Goal: Information Seeking & Learning: Learn about a topic

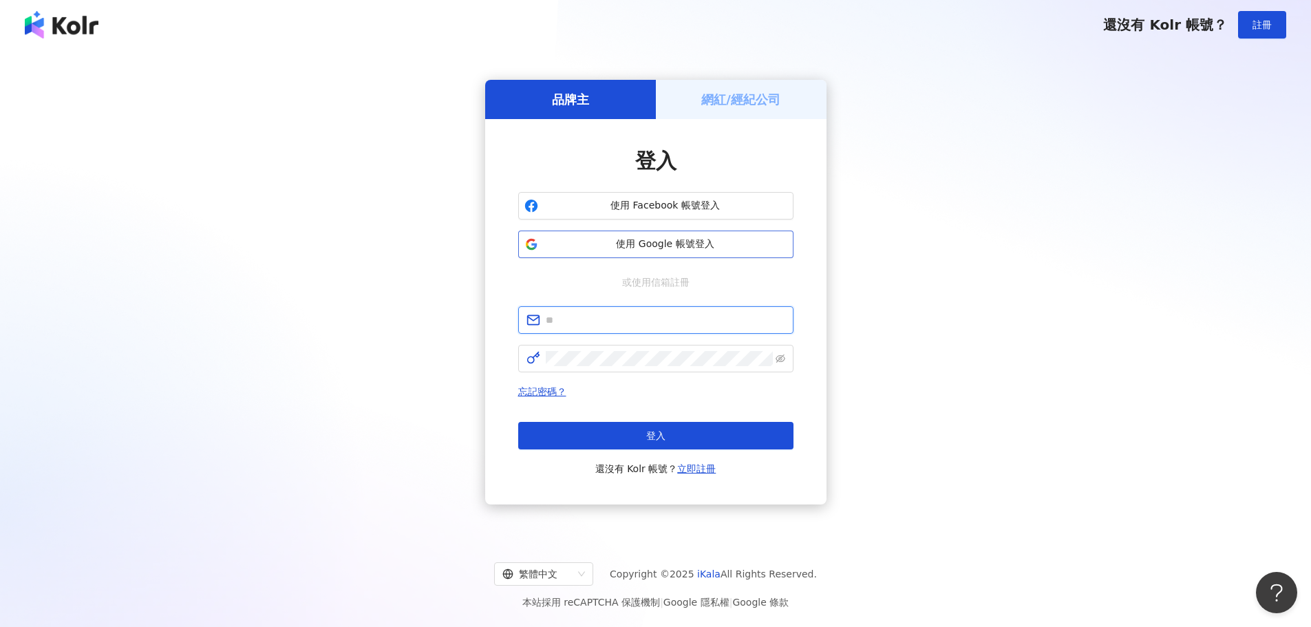
type input "**********"
click at [672, 236] on button "使用 Google 帳號登入" at bounding box center [655, 245] width 275 height 28
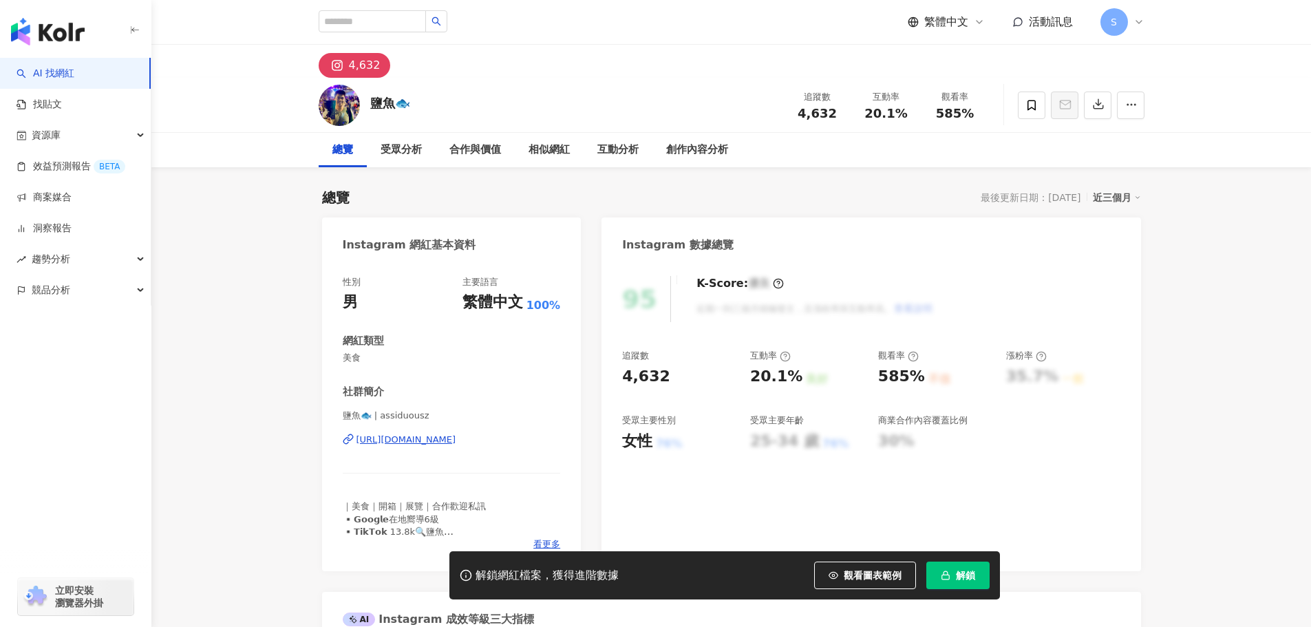
click at [962, 577] on span "解鎖" at bounding box center [965, 575] width 19 height 11
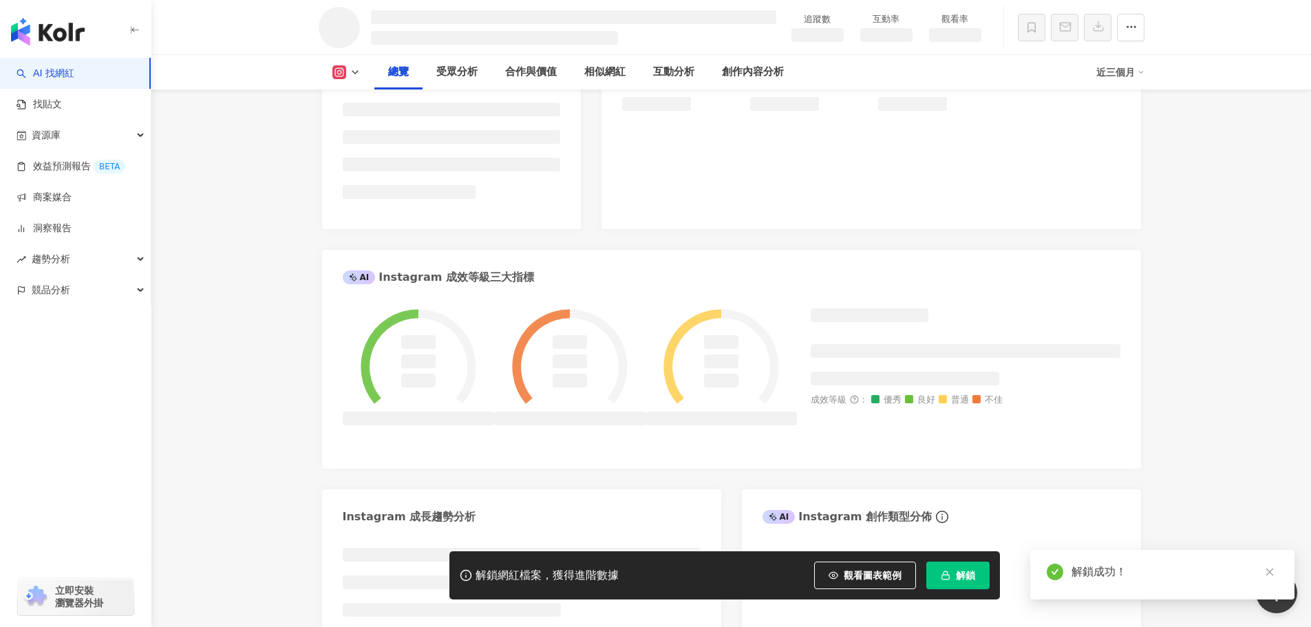
scroll to position [551, 0]
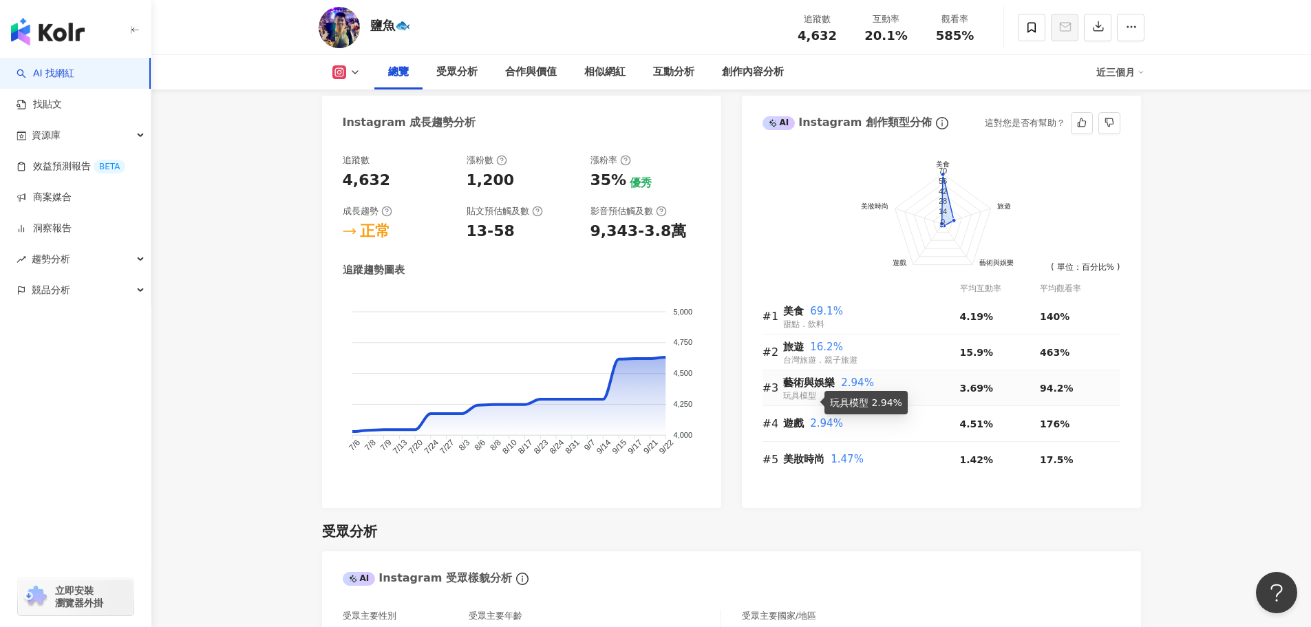
scroll to position [551, 0]
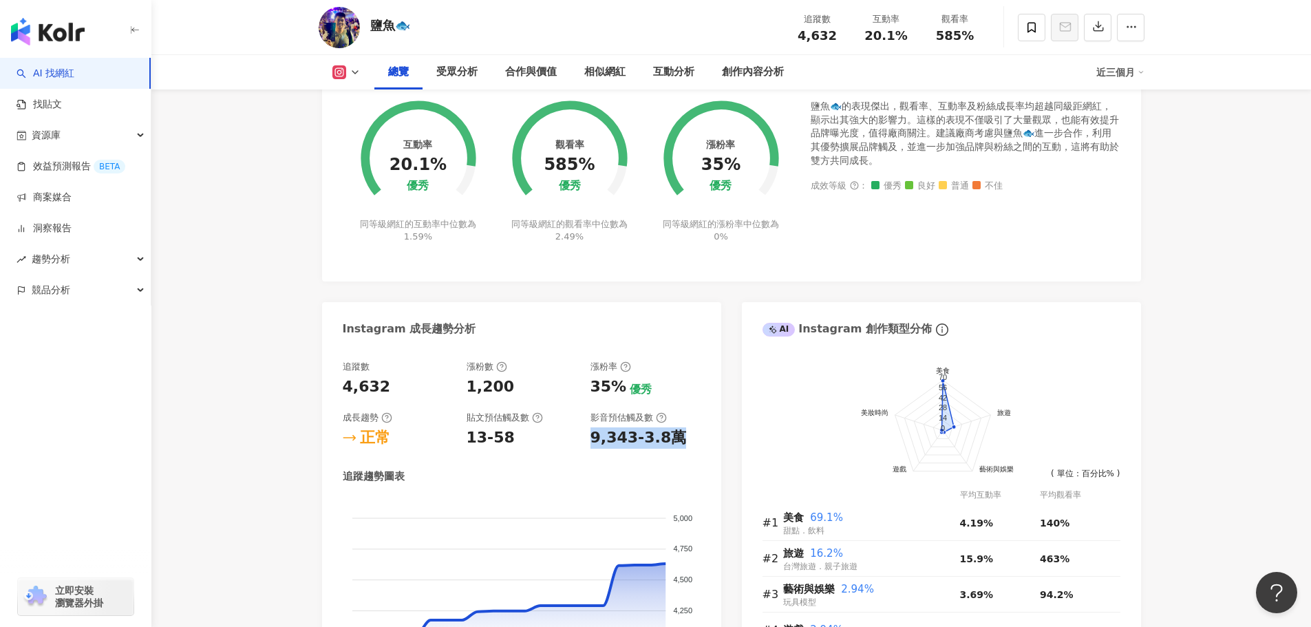
drag, startPoint x: 590, startPoint y: 438, endPoint x: 701, endPoint y: 451, distance: 111.5
click at [701, 451] on div "追蹤數 4,632 漲粉數 1,200 漲粉率 35% 優秀 成長趨勢 正常 貼文預估觸及數 13-58 影音預估觸及數 9,343-3.8萬 追蹤趨勢圖表 …" at bounding box center [521, 531] width 399 height 368
copy div "9,343-3.8萬"
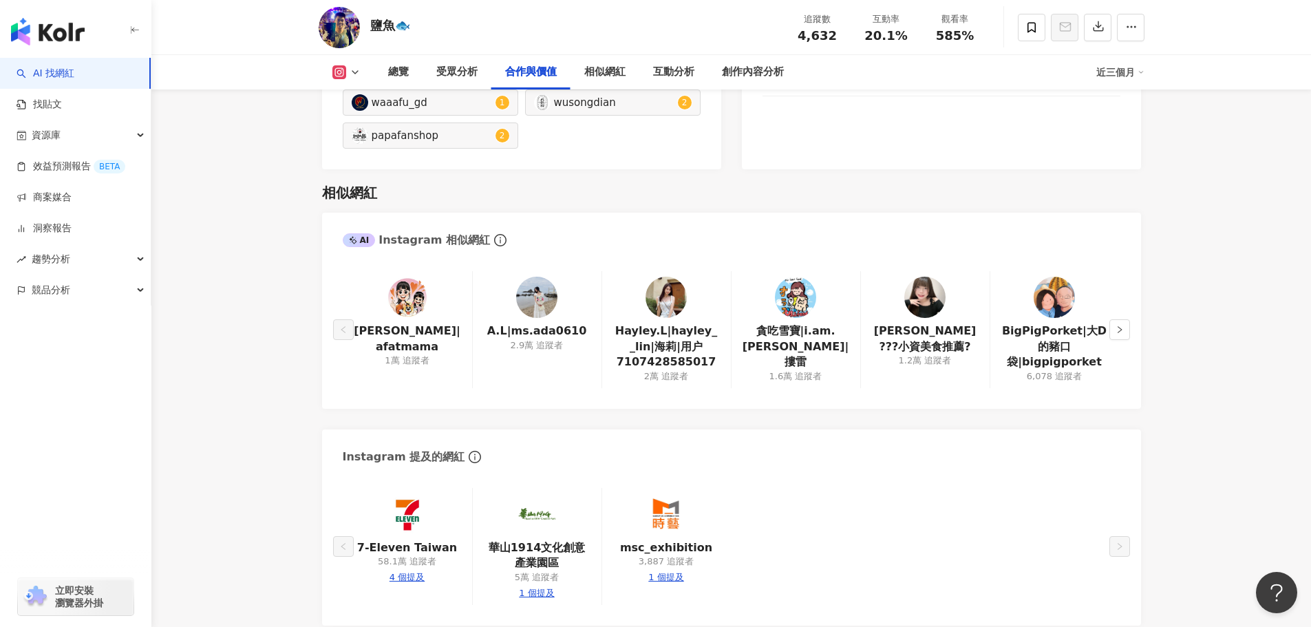
scroll to position [1858, 0]
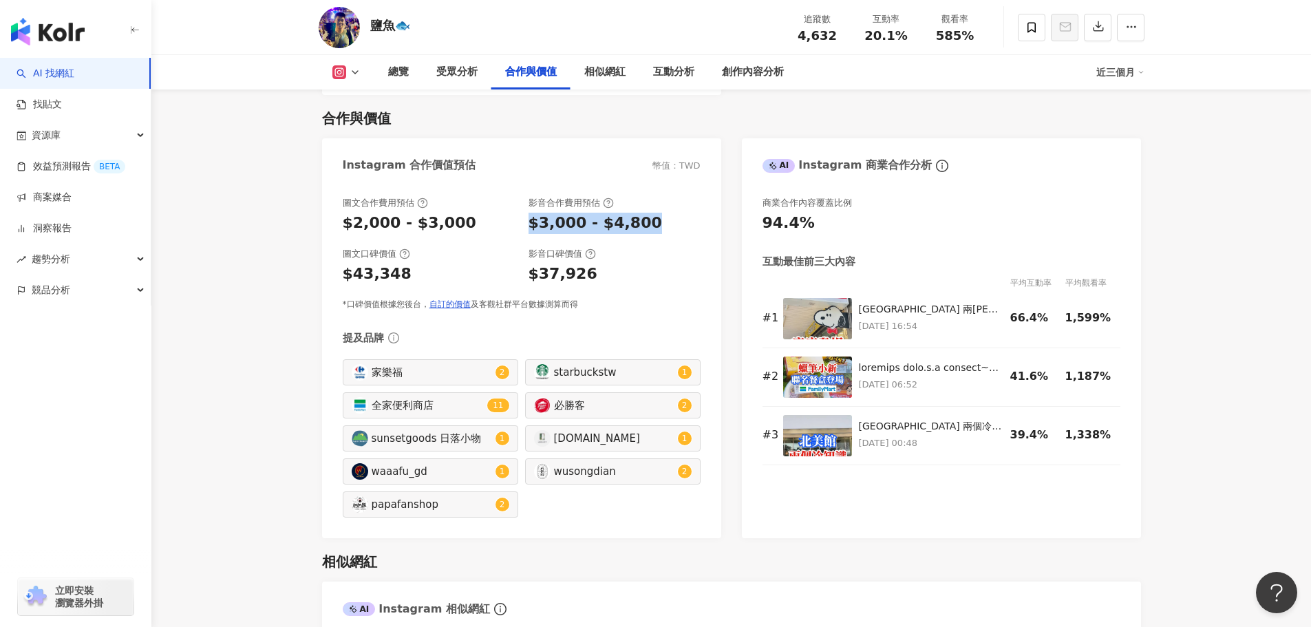
drag, startPoint x: 527, startPoint y: 221, endPoint x: 649, endPoint y: 230, distance: 122.8
click at [649, 230] on div "圖文合作費用預估 $2,000 - $3,000 影音合作費用預估 $3,000 - $4,800" at bounding box center [522, 215] width 358 height 37
copy div "$3,000 - $4,800"
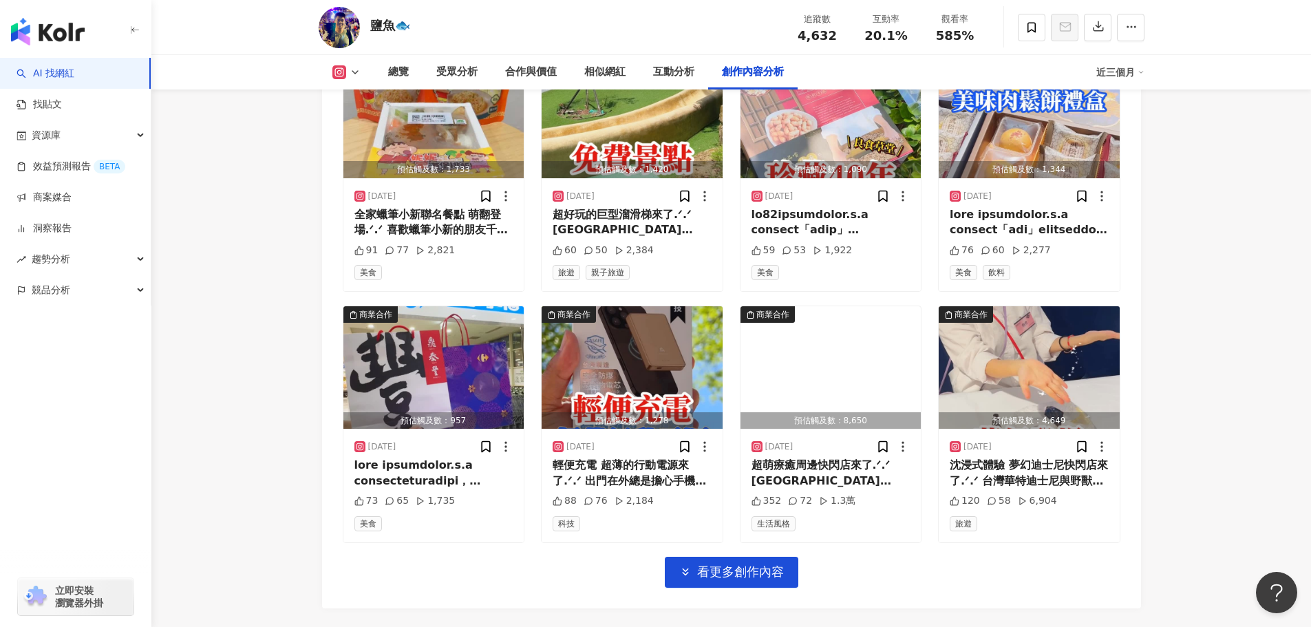
scroll to position [4749, 0]
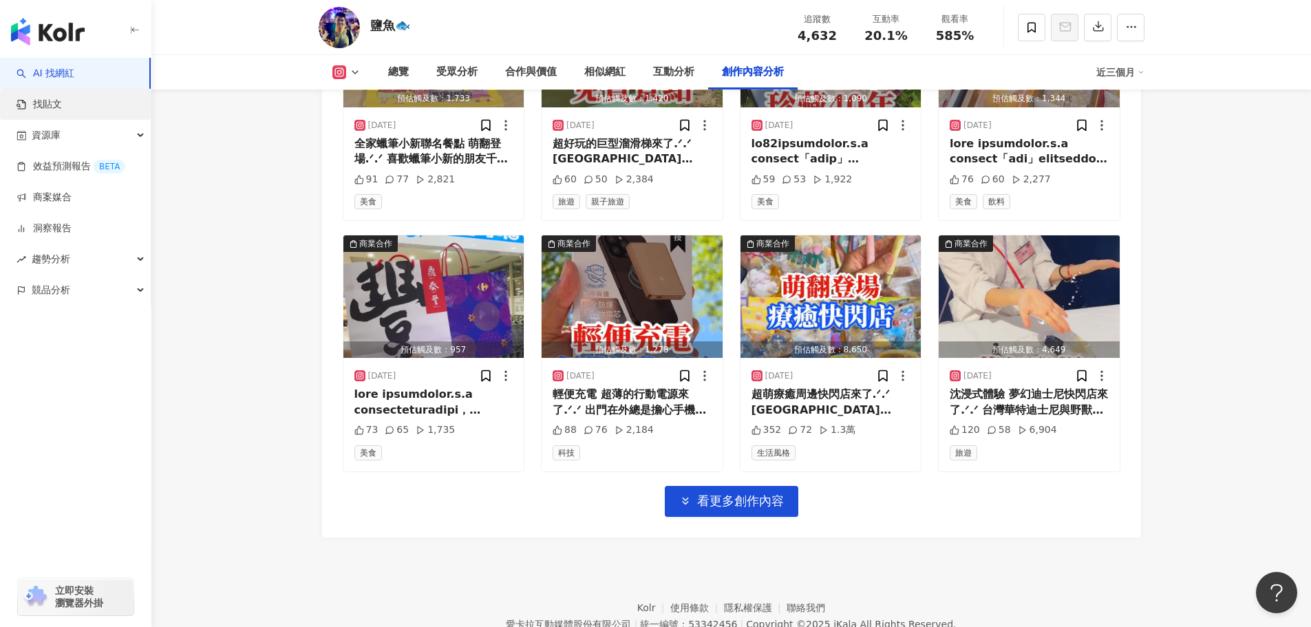
click at [62, 107] on link "找貼文" at bounding box center [39, 105] width 45 height 14
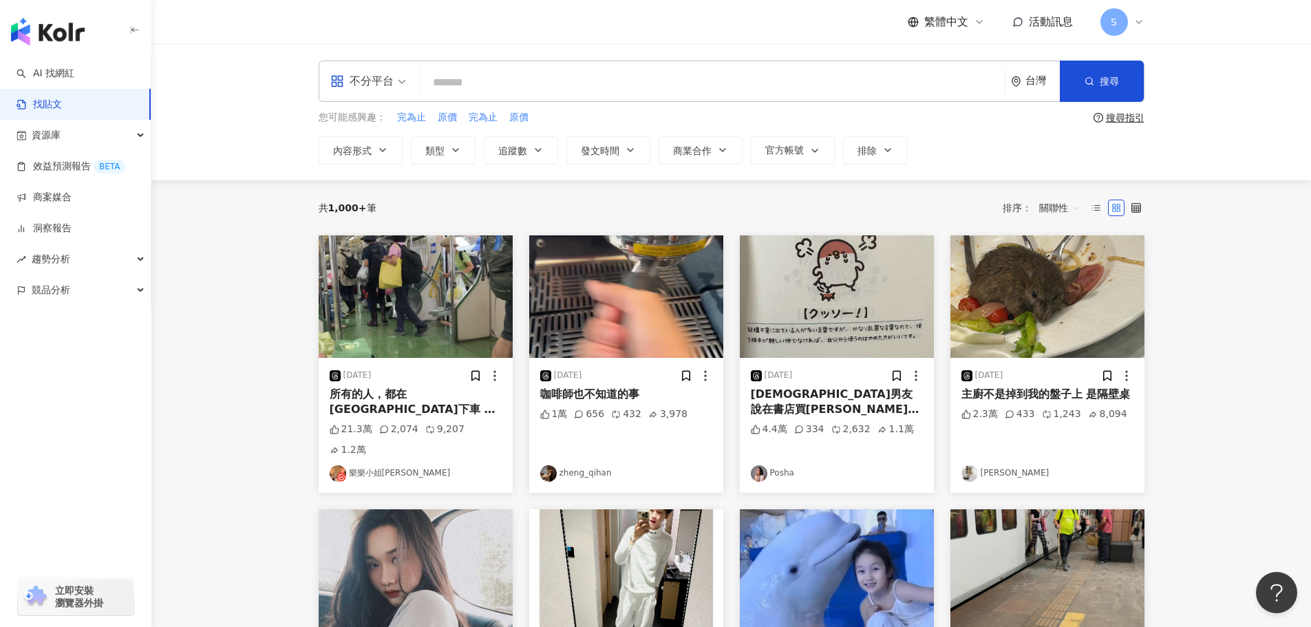
click at [556, 78] on input "search" at bounding box center [712, 82] width 574 height 30
click at [53, 71] on link "AI 找網紅" at bounding box center [46, 74] width 58 height 14
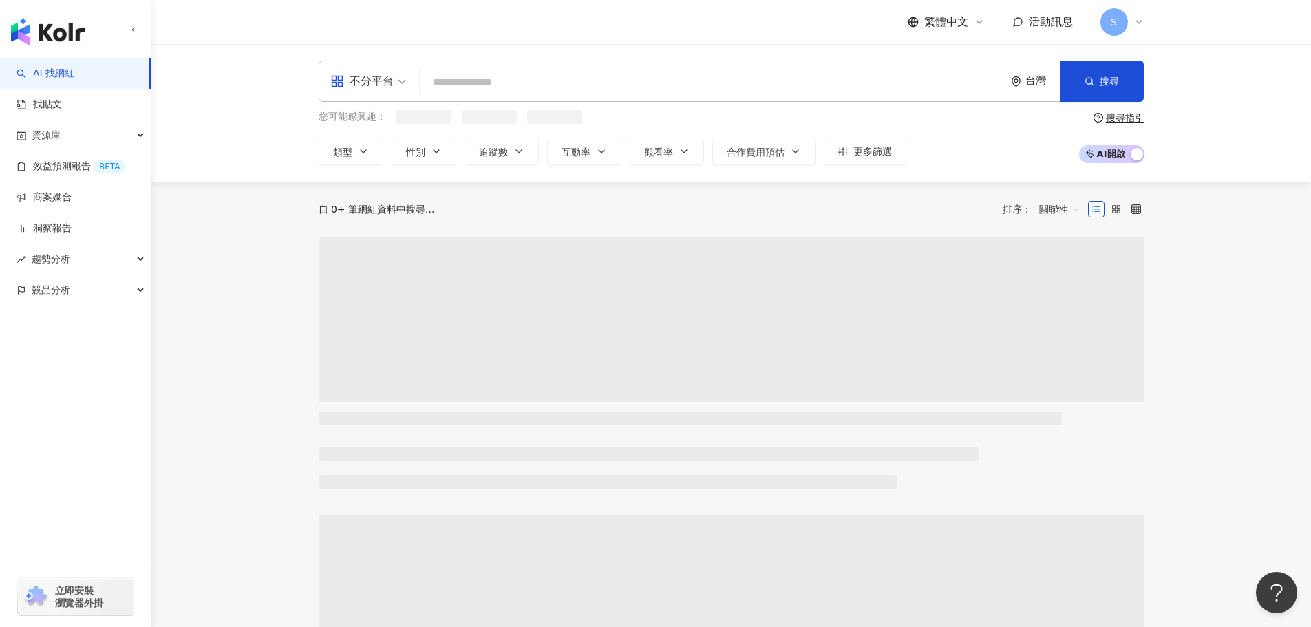
type input "*"
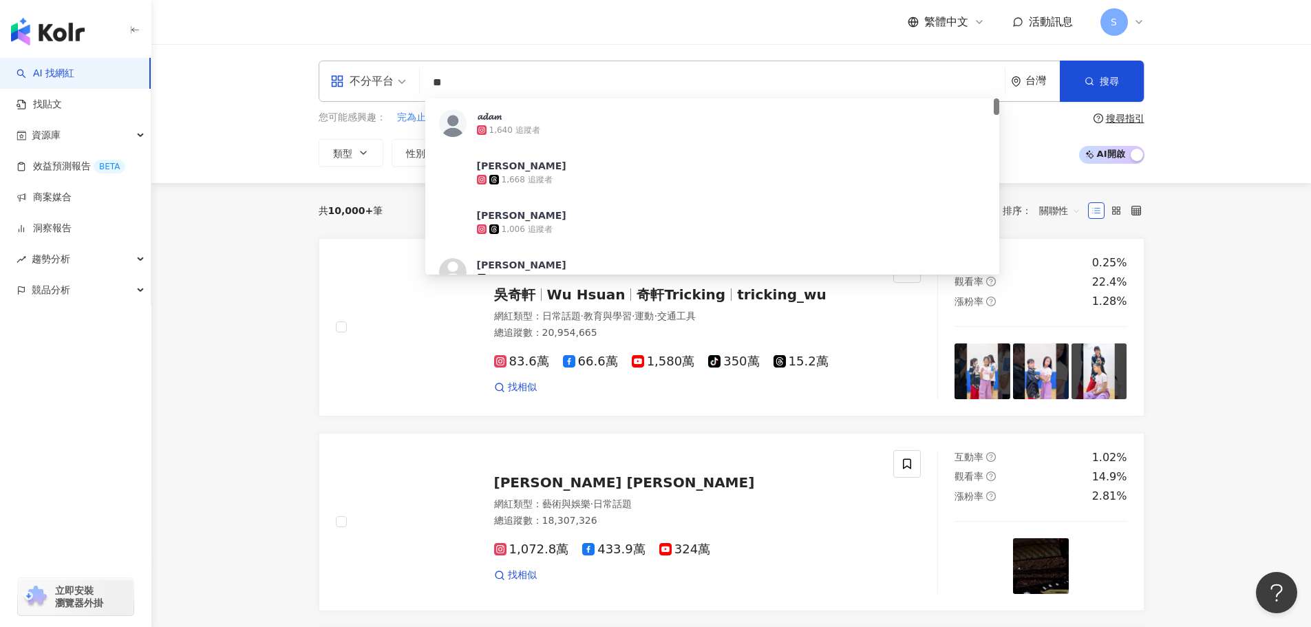
type input "*"
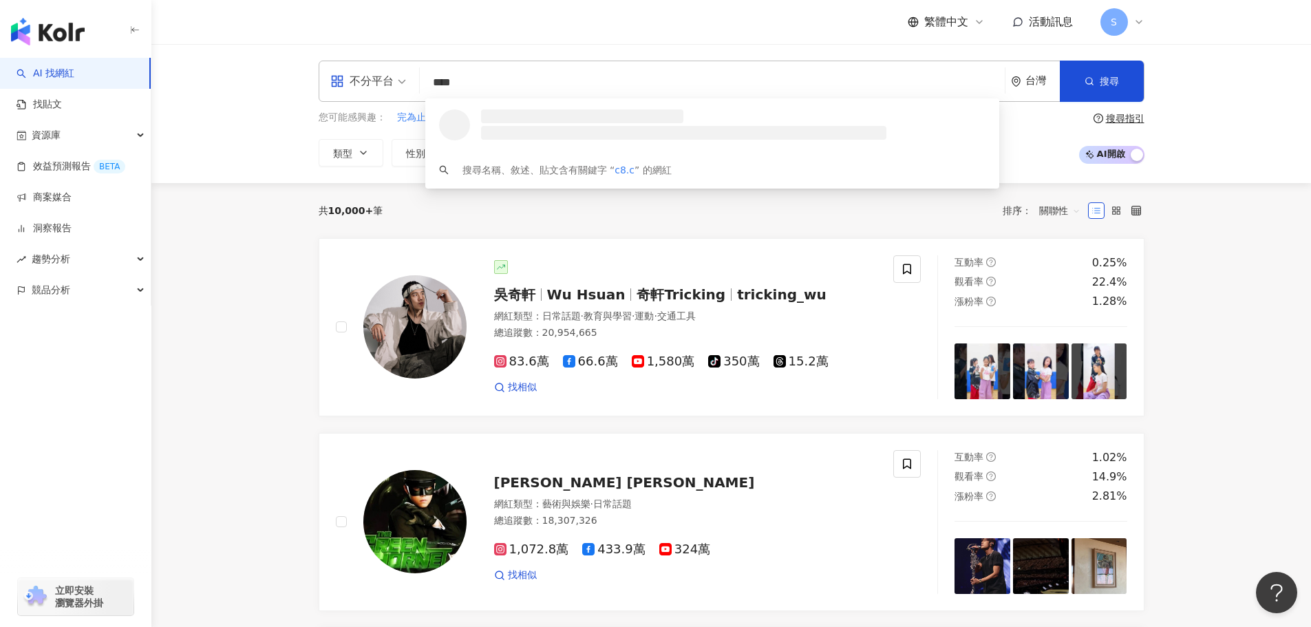
type input "*****"
click at [531, 138] on div "Adam 亞當｜台北美食 美食分享 24,007 追蹤者 找相似" at bounding box center [712, 123] width 574 height 50
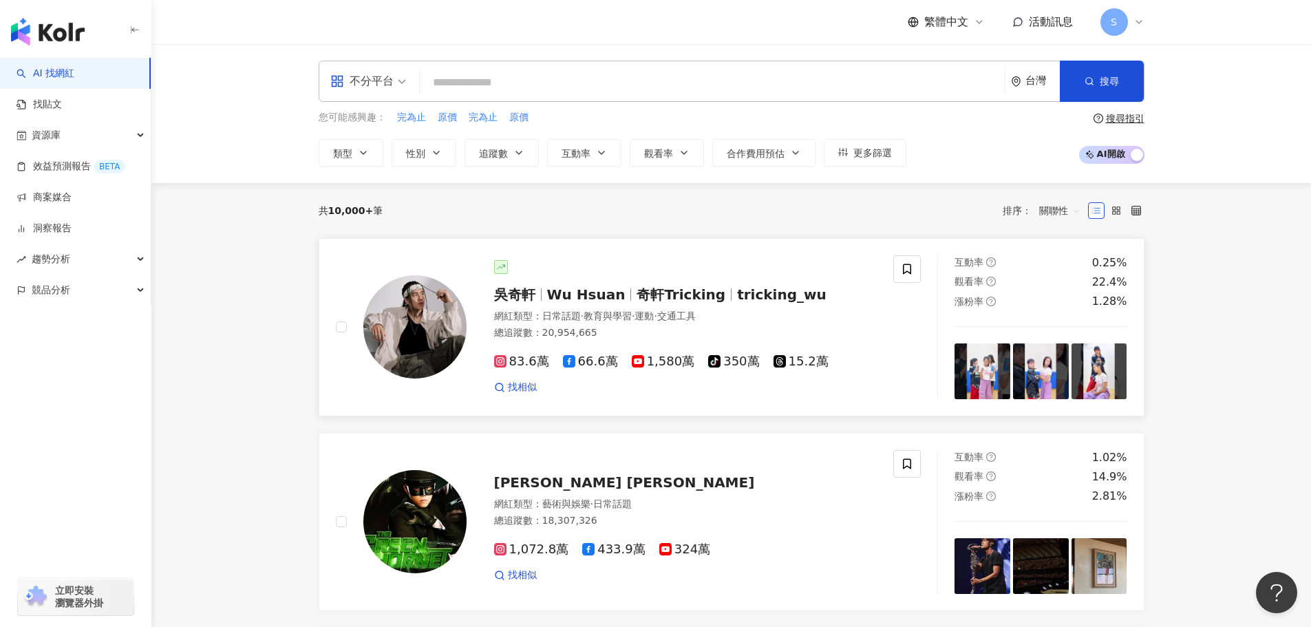
click at [637, 293] on span "奇軒Tricking" at bounding box center [681, 294] width 89 height 17
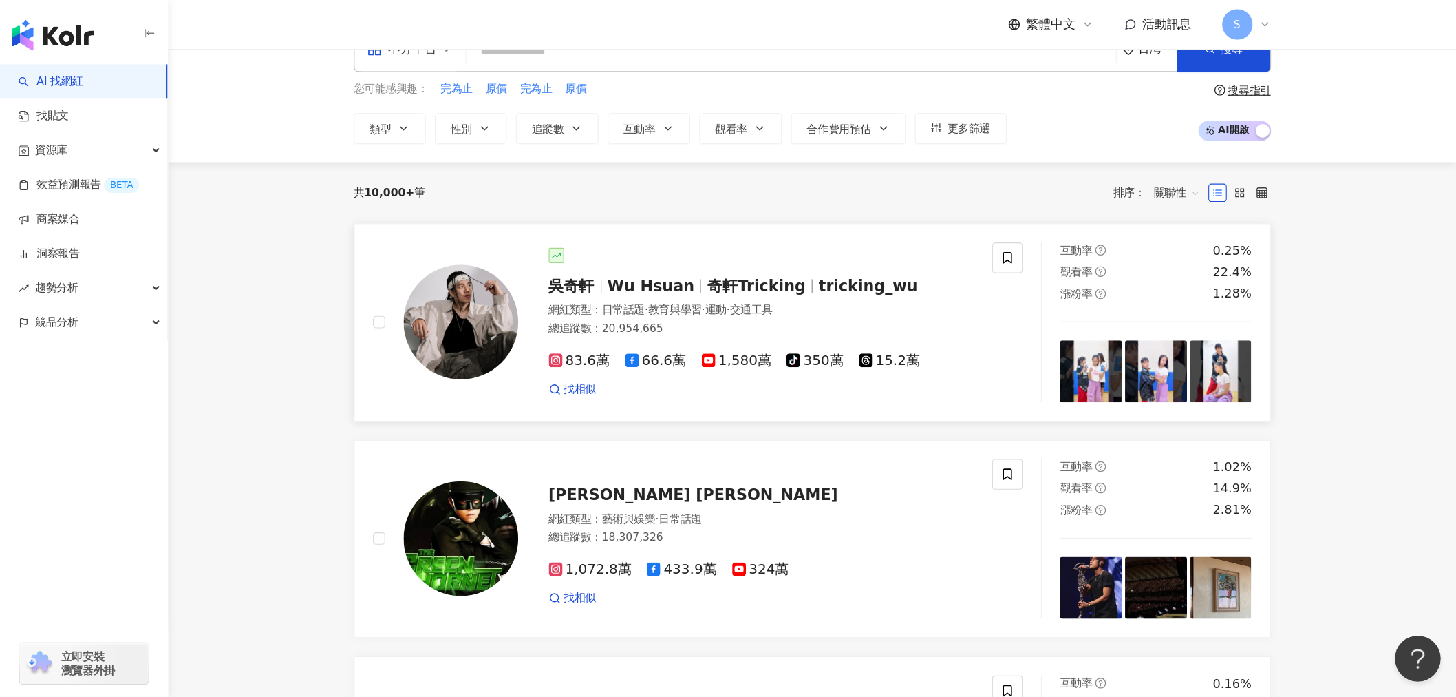
scroll to position [69, 0]
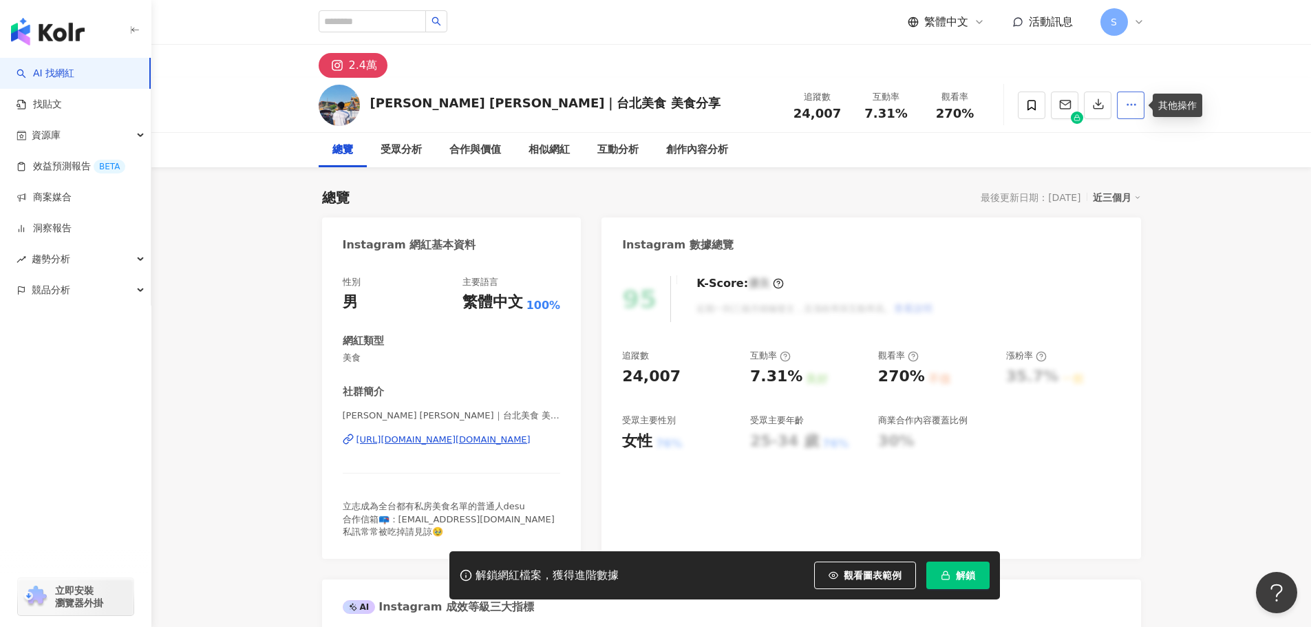
click at [1127, 103] on icon "button" at bounding box center [1131, 104] width 12 height 12
click at [1175, 111] on div "其他操作" at bounding box center [1178, 105] width 50 height 23
click at [396, 106] on div "Adam 亞當｜台北美食 美食分享" at bounding box center [545, 102] width 350 height 17
click at [332, 101] on img at bounding box center [339, 105] width 41 height 41
click at [388, 150] on div "受眾分析" at bounding box center [401, 150] width 41 height 17
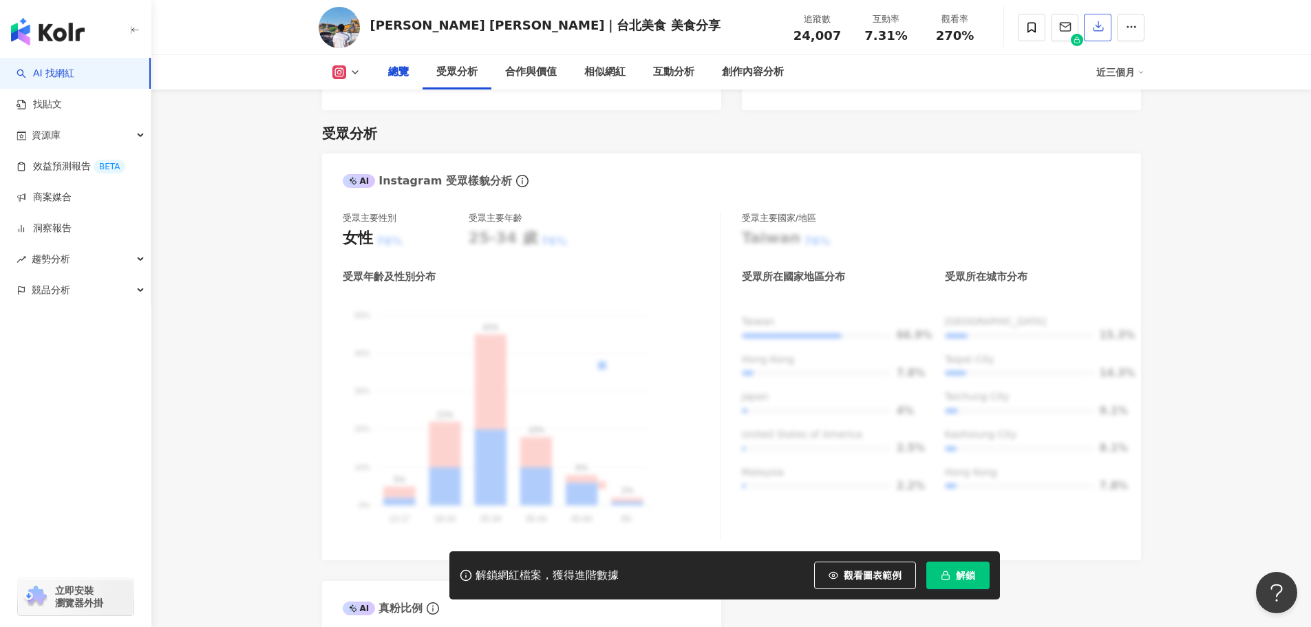
scroll to position [1077, 0]
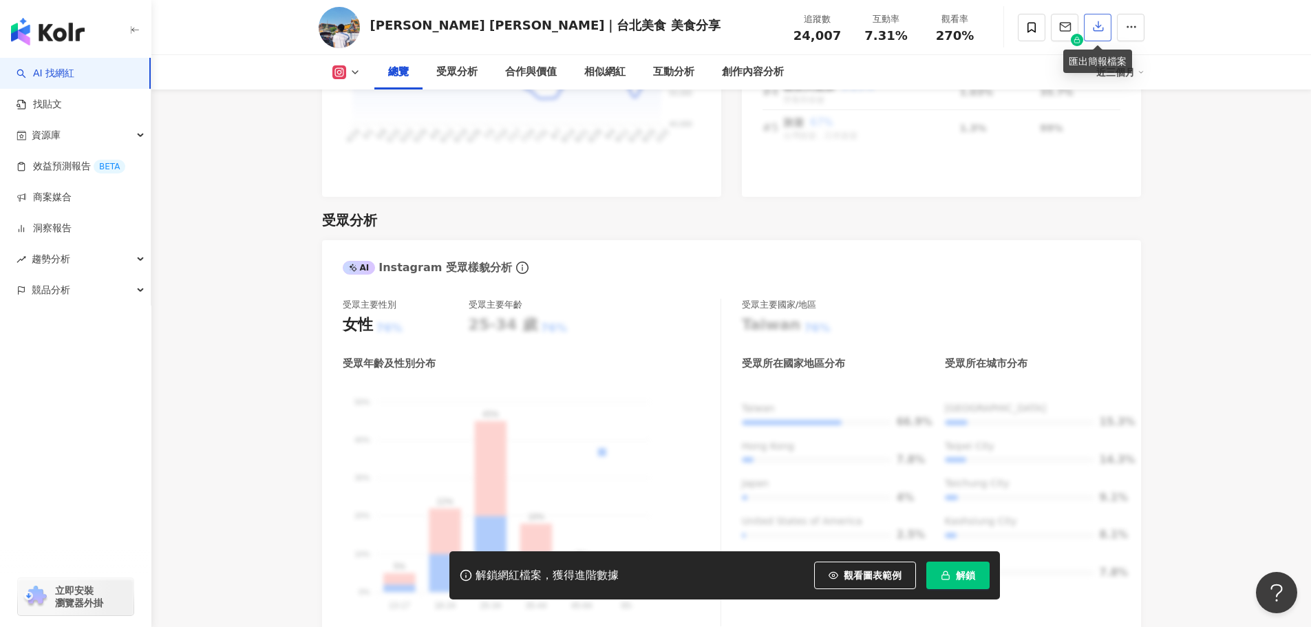
click at [1099, 22] on icon "button" at bounding box center [1098, 26] width 12 height 12
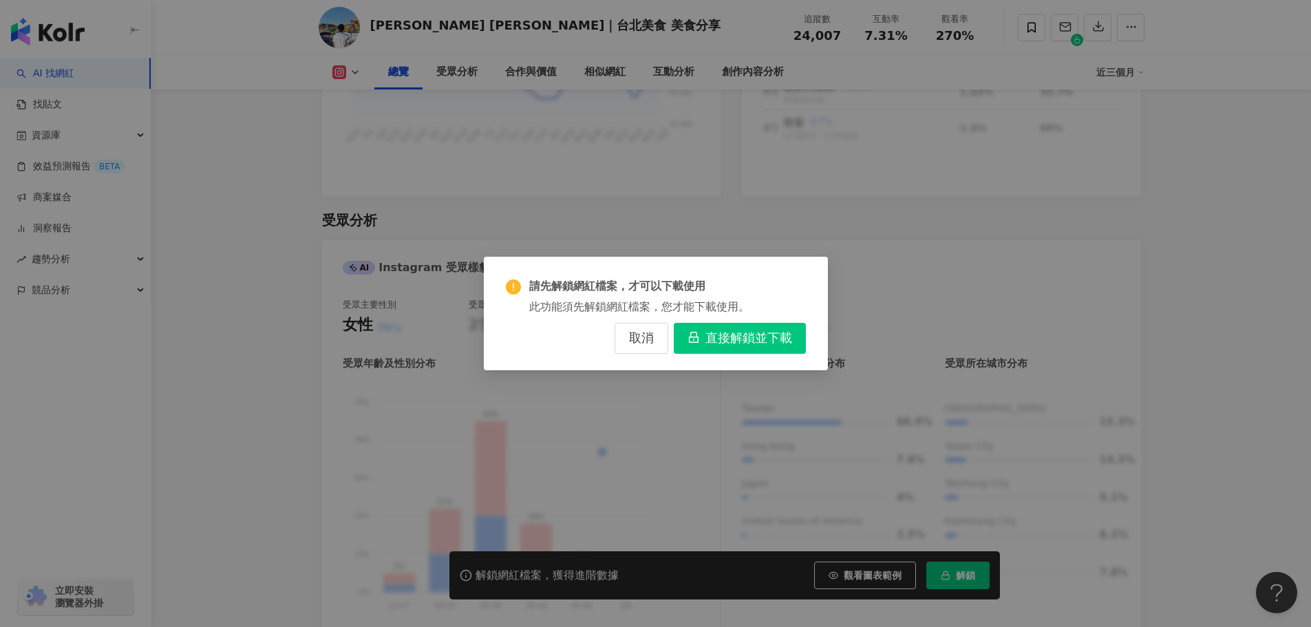
drag, startPoint x: 629, startPoint y: 346, endPoint x: 792, endPoint y: 242, distance: 193.4
click at [632, 346] on button "取消" at bounding box center [642, 338] width 54 height 31
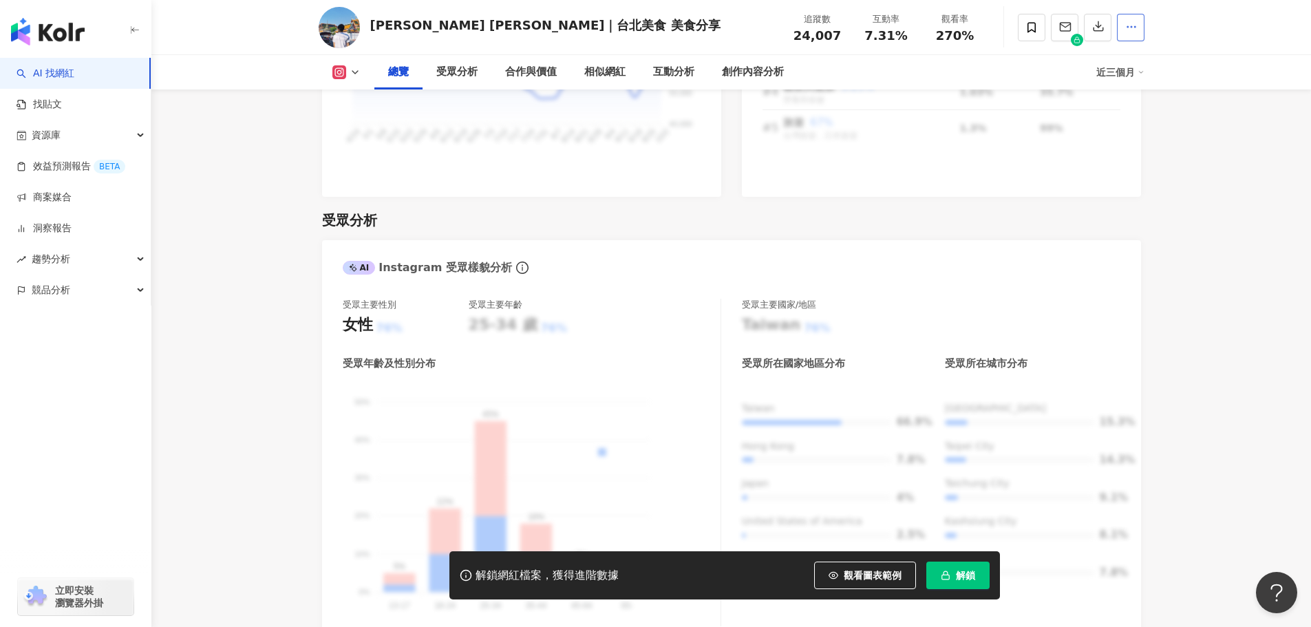
click at [1139, 28] on button "button" at bounding box center [1131, 28] width 28 height 28
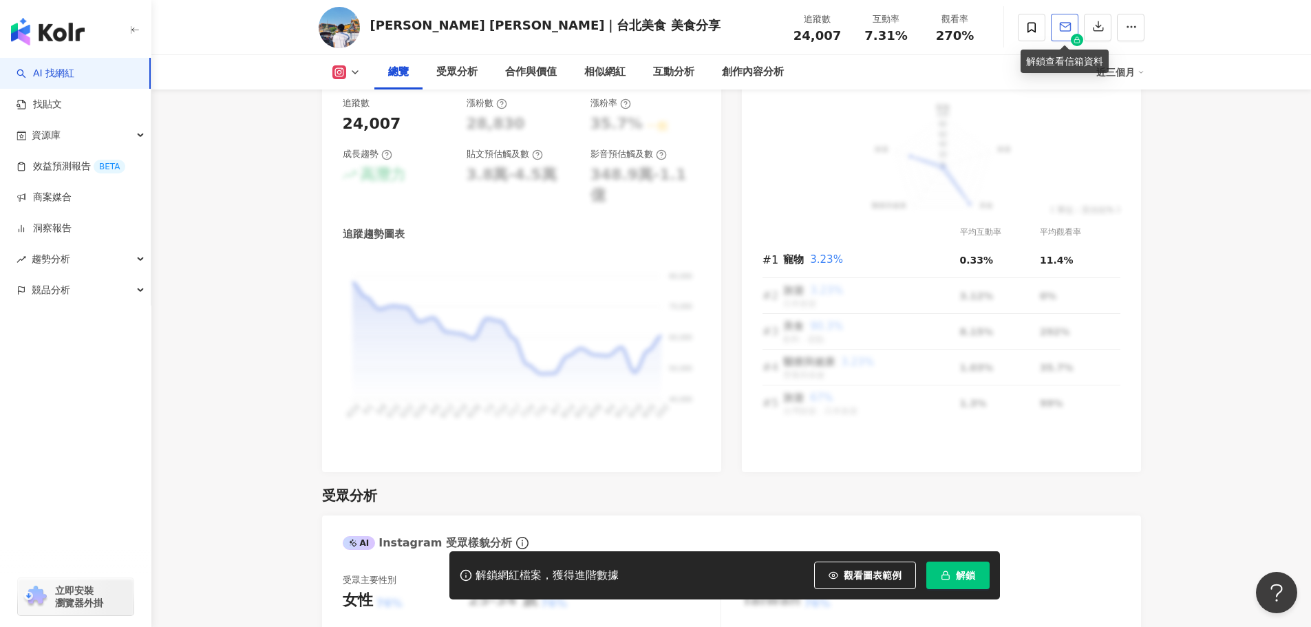
click at [1061, 30] on icon "button" at bounding box center [1065, 27] width 12 height 12
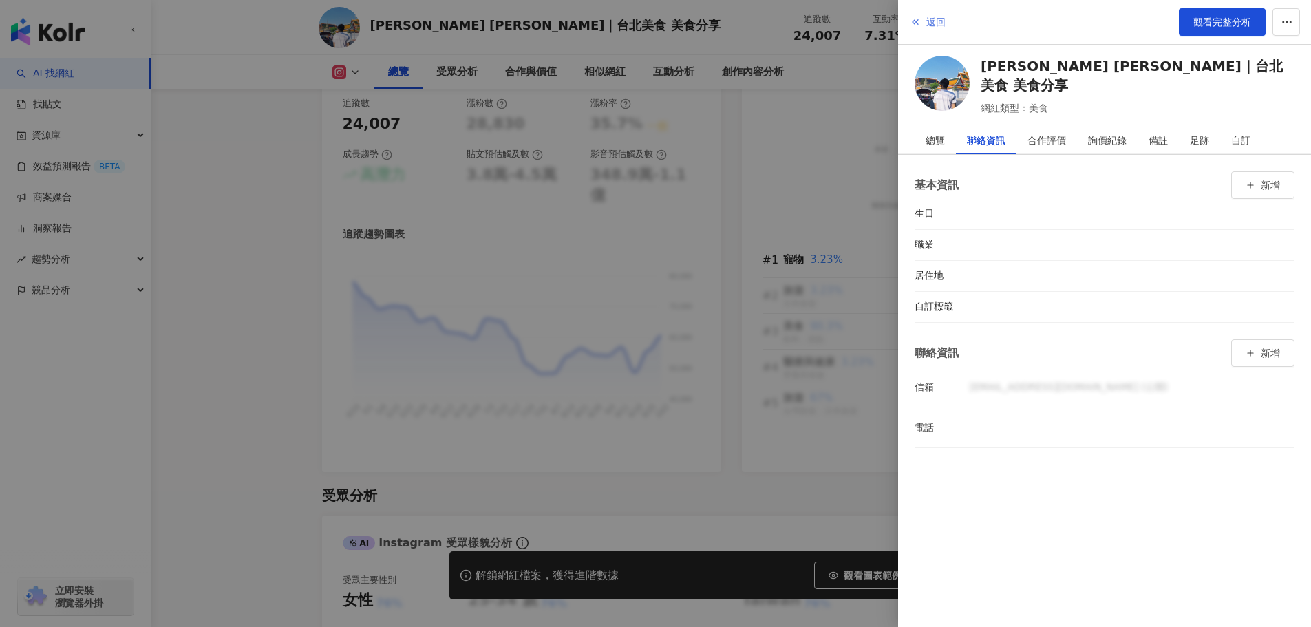
click at [929, 19] on span "返回" at bounding box center [935, 22] width 19 height 11
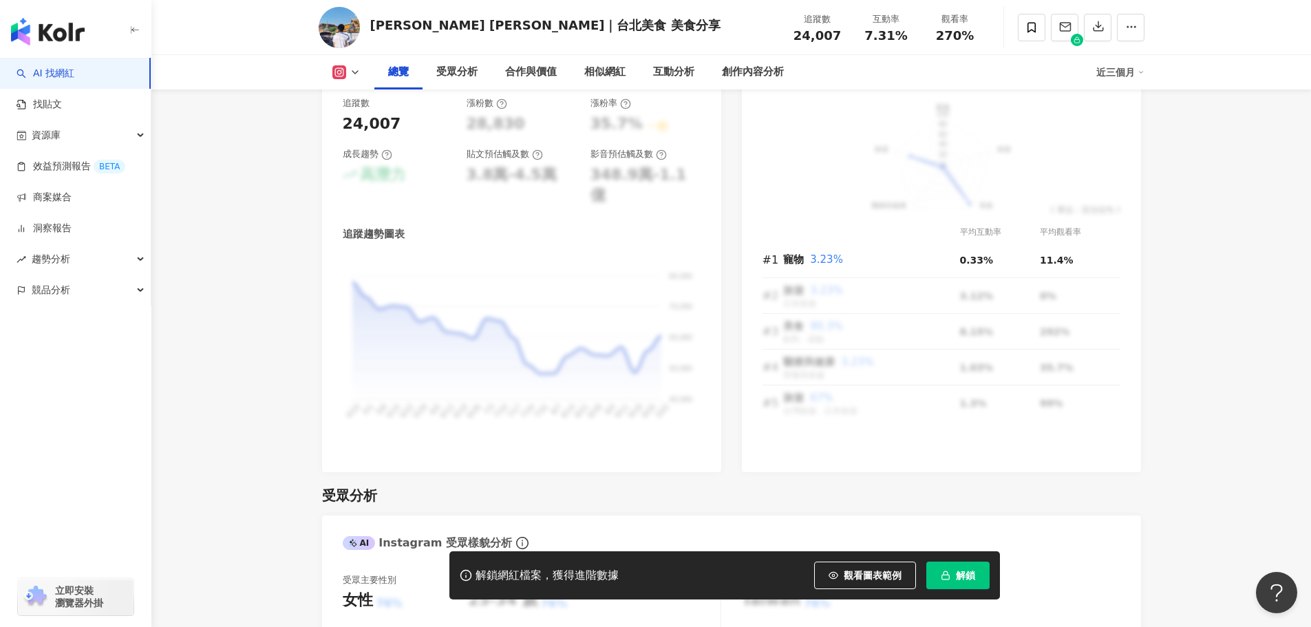
click at [401, 29] on div "Adam 亞當｜台北美食 美食分享" at bounding box center [545, 25] width 350 height 17
click at [348, 67] on button at bounding box center [347, 72] width 56 height 14
click at [361, 98] on button "Instagram" at bounding box center [368, 97] width 83 height 19
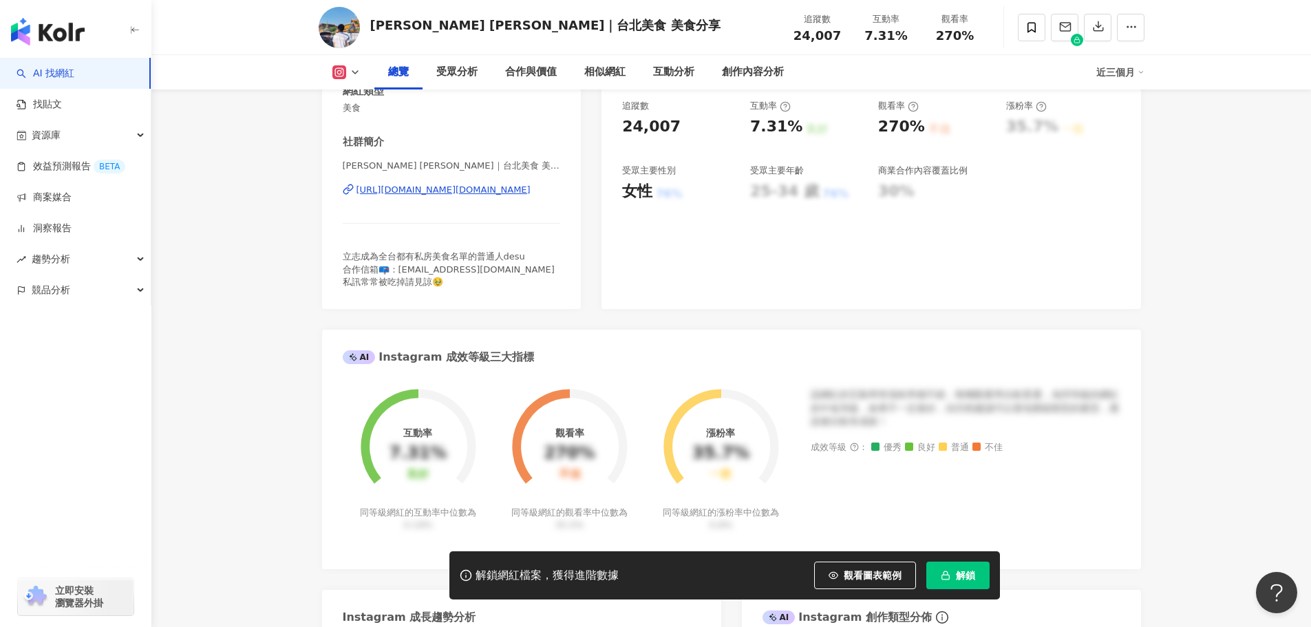
scroll to position [0, 0]
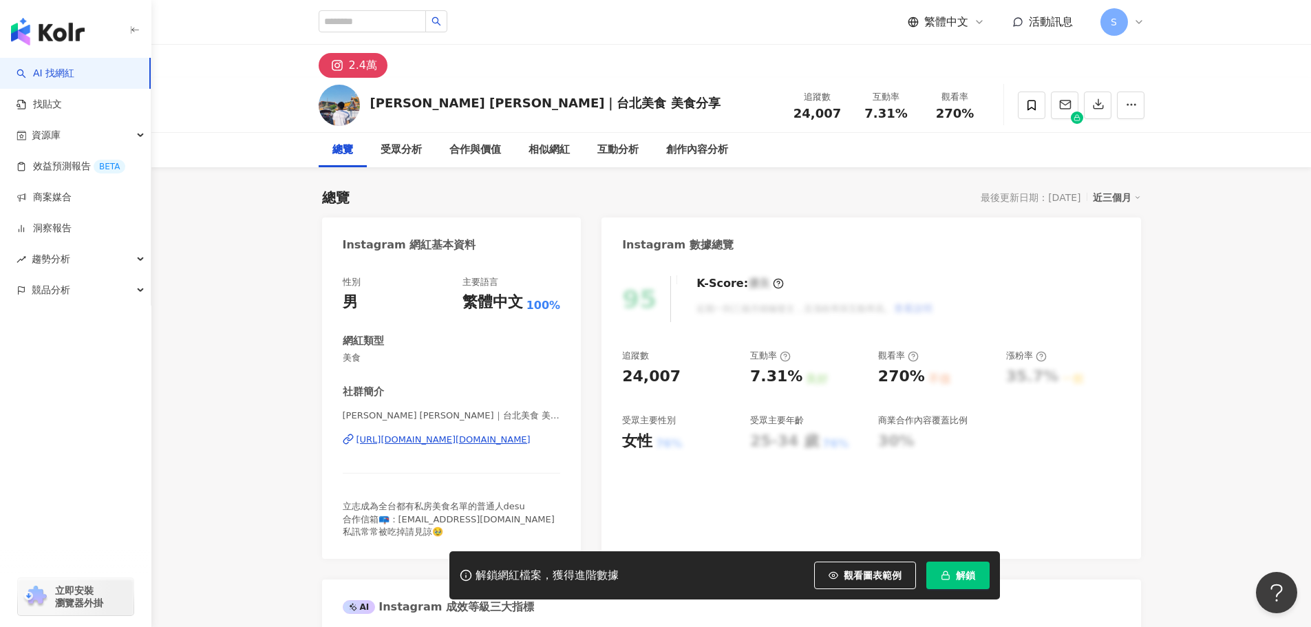
click at [458, 103] on div "Adam 亞當｜台北美食 美食分享" at bounding box center [545, 102] width 350 height 17
drag, startPoint x: 814, startPoint y: 108, endPoint x: 849, endPoint y: 108, distance: 35.8
click at [821, 108] on span "24,007" at bounding box center [817, 113] width 47 height 14
click at [911, 112] on div "7.31%" at bounding box center [886, 114] width 52 height 14
click at [962, 109] on span "270%" at bounding box center [955, 114] width 39 height 14
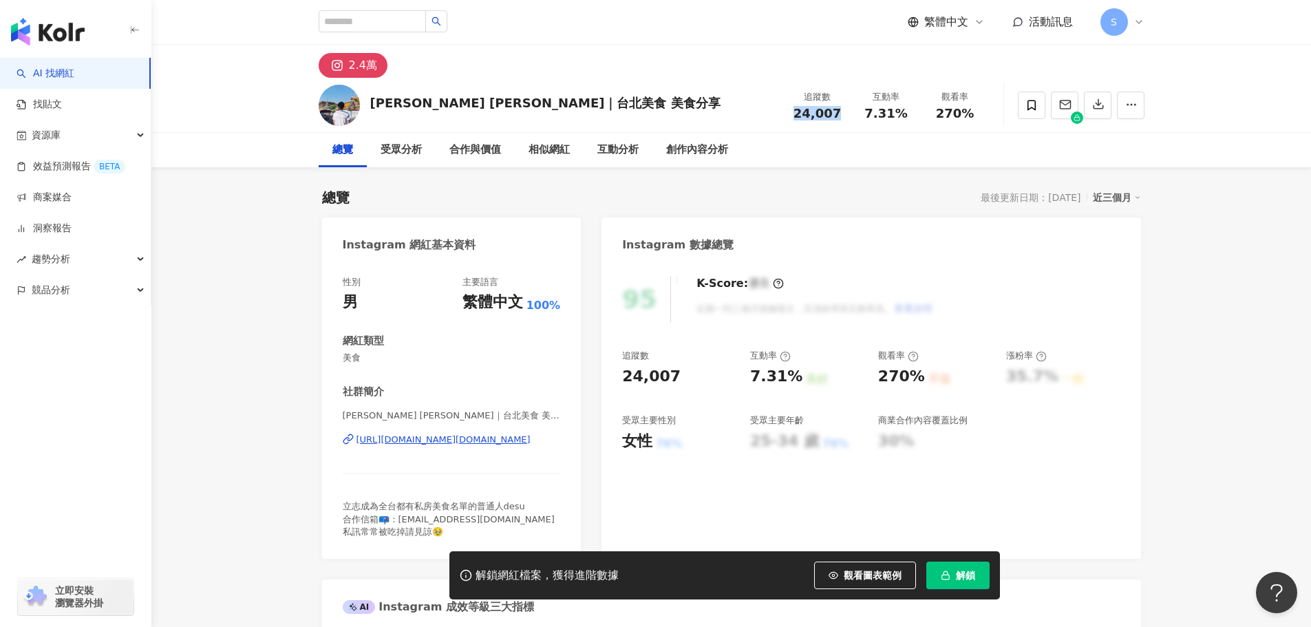
drag, startPoint x: 796, startPoint y: 114, endPoint x: 842, endPoint y: 119, distance: 45.8
click at [842, 119] on div "24,007" at bounding box center [818, 114] width 52 height 14
copy span "24,007"
click at [963, 579] on span "解鎖" at bounding box center [965, 575] width 19 height 11
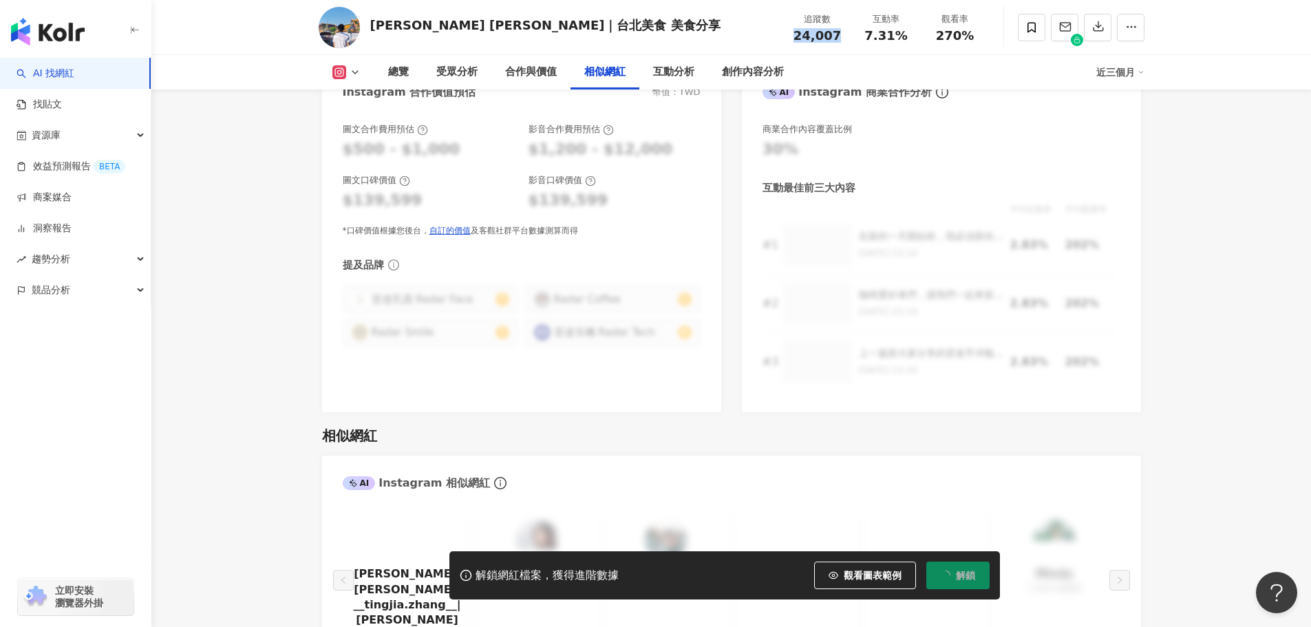
scroll to position [2271, 0]
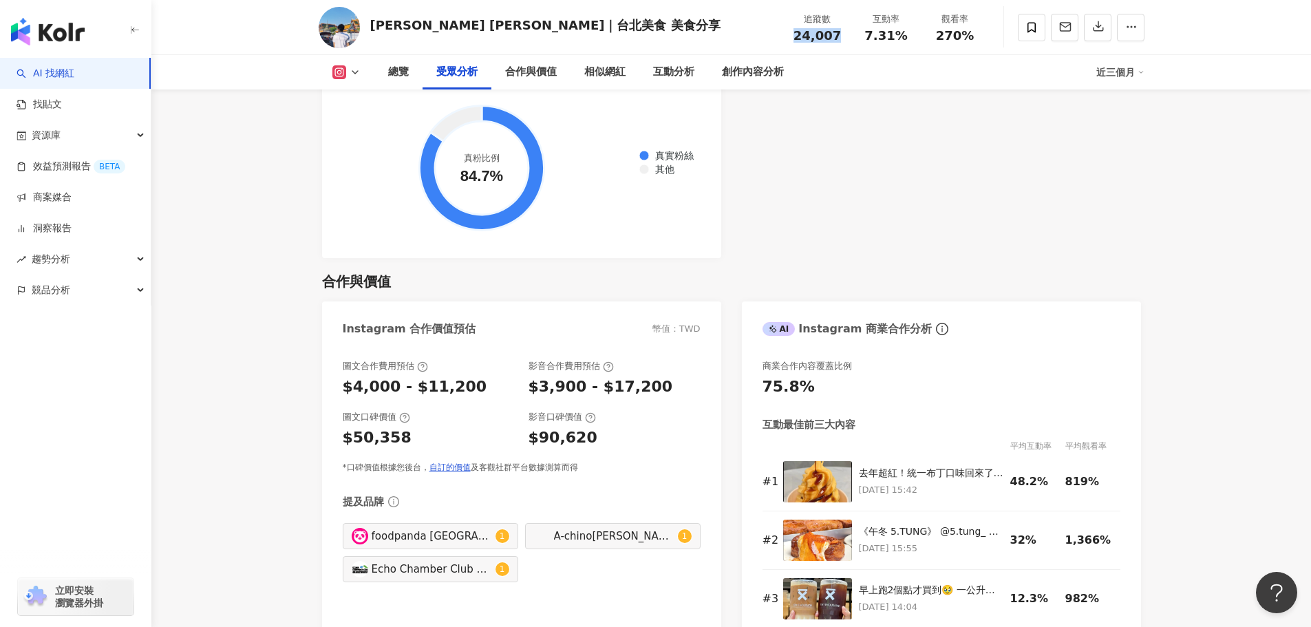
scroll to position [1783, 0]
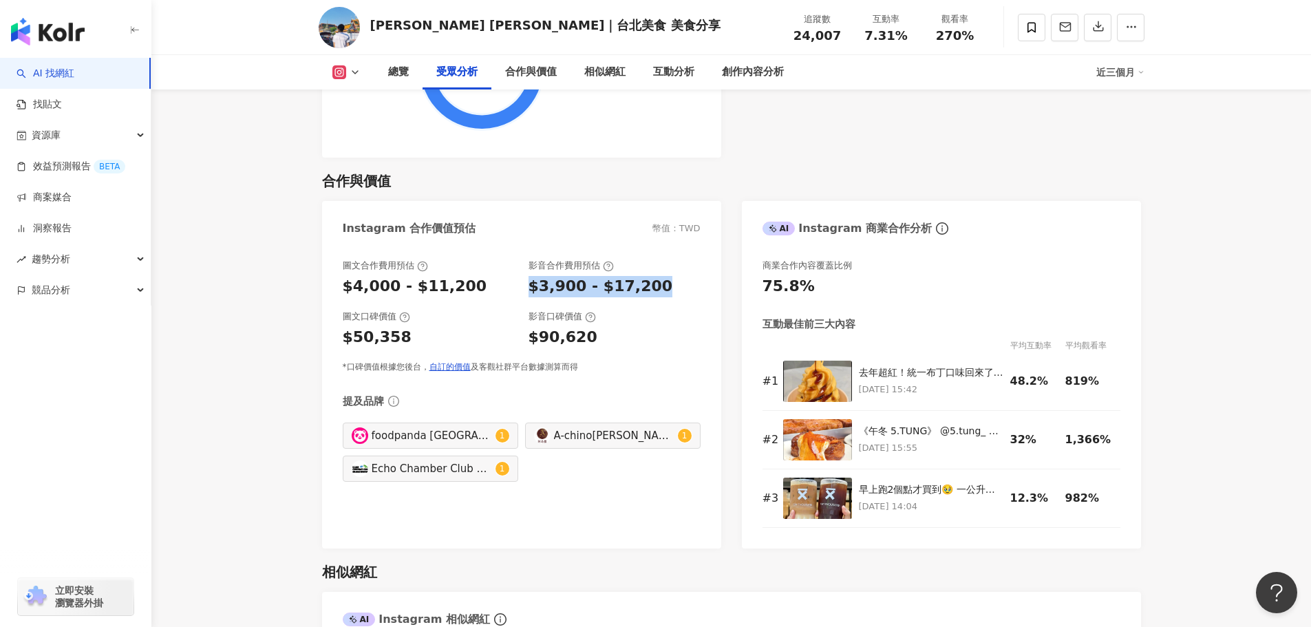
drag, startPoint x: 524, startPoint y: 288, endPoint x: 672, endPoint y: 297, distance: 147.6
click at [672, 297] on div "圖文合作費用預估 $4,000 - $11,200 影音合作費用預估 $3,900 - $17,200" at bounding box center [522, 277] width 358 height 37
copy div "$3,900 - $17,200"
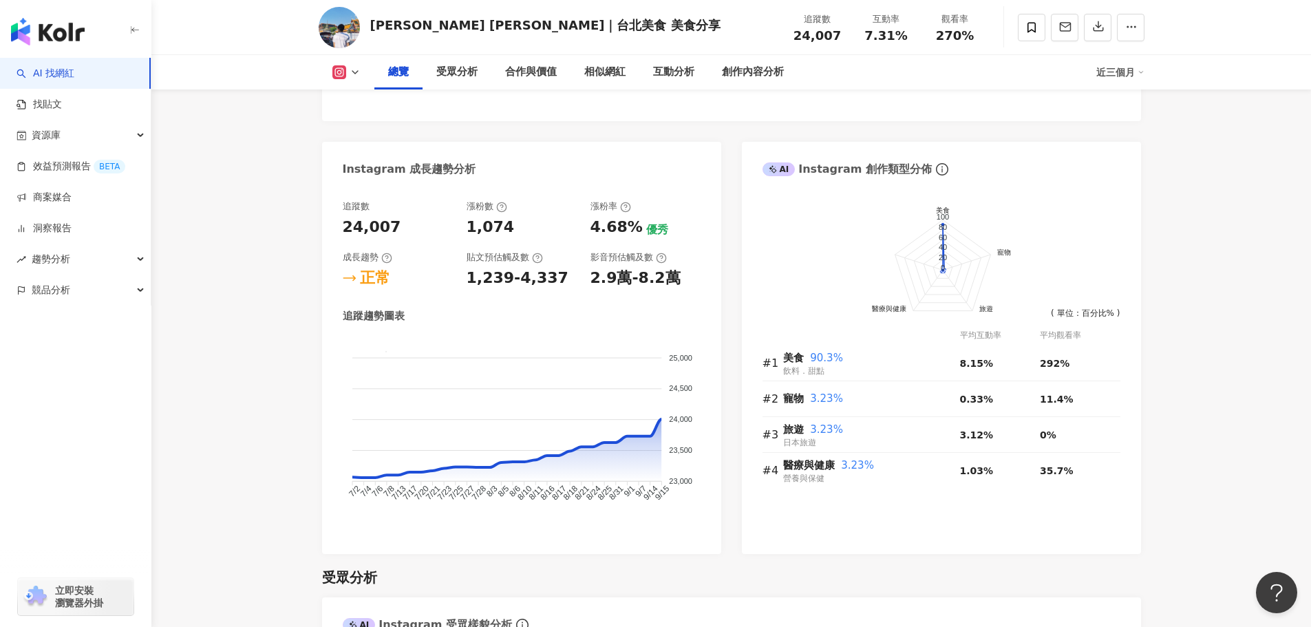
scroll to position [613, 0]
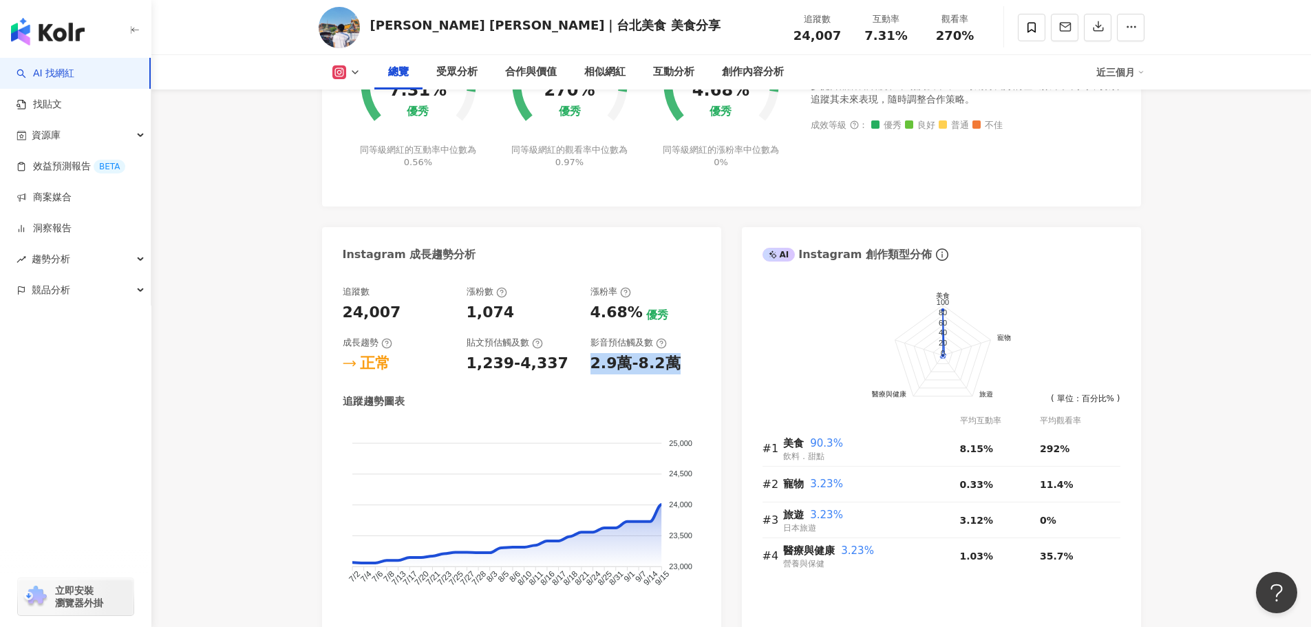
drag, startPoint x: 586, startPoint y: 366, endPoint x: 692, endPoint y: 376, distance: 106.4
click at [692, 376] on div "追蹤數 24,007 漲粉數 1,074 漲粉率 4.68% 優秀 成長趨勢 正常 貼文預估觸及數 1,239-4,337 影音預估觸及數 2.9萬-8.2萬…" at bounding box center [522, 452] width 358 height 333
copy div "2.9萬-8.2萬"
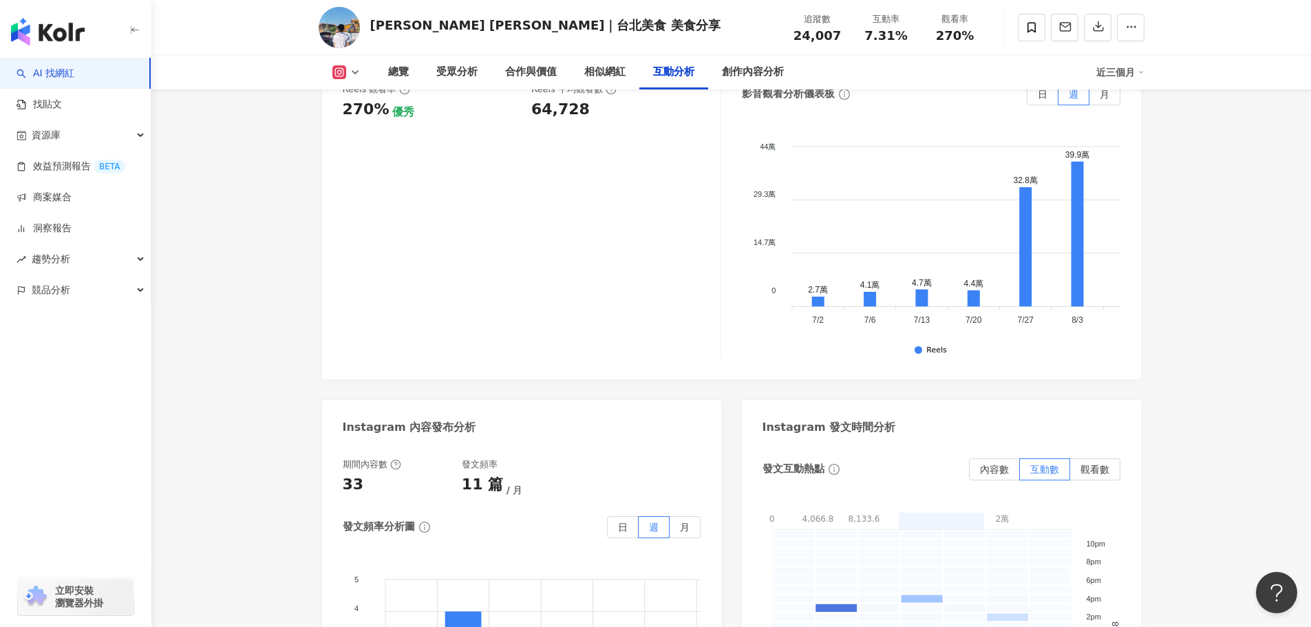
scroll to position [2983, 0]
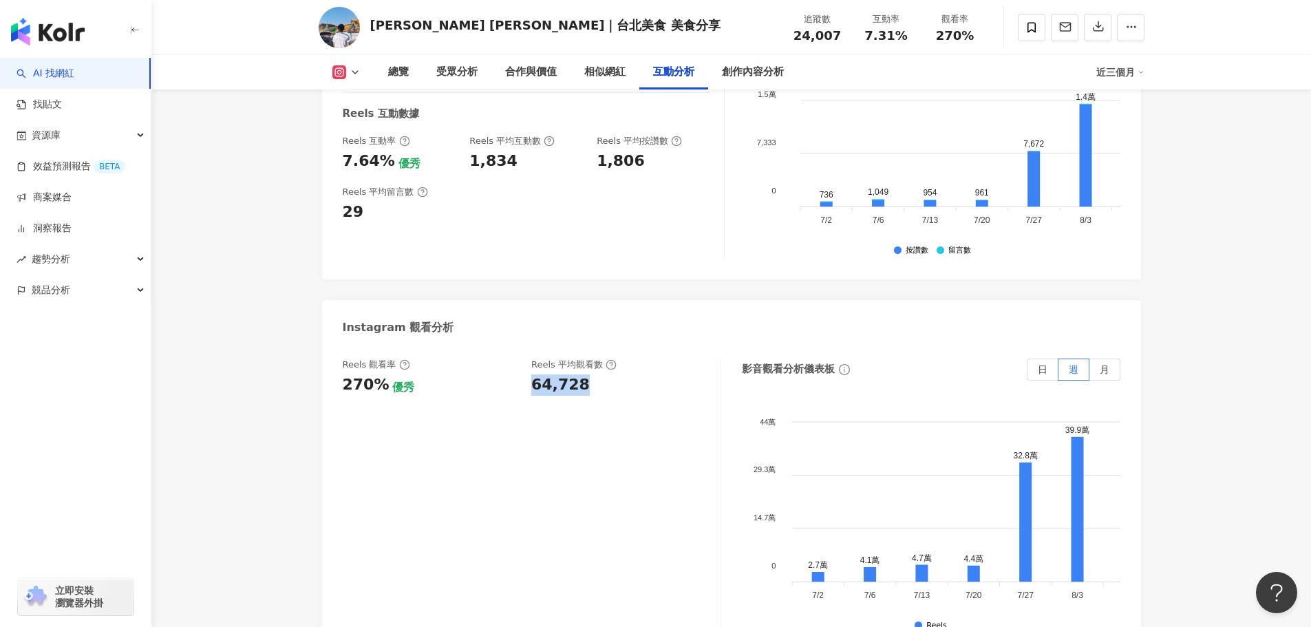
drag, startPoint x: 532, startPoint y: 321, endPoint x: 586, endPoint y: 326, distance: 54.6
click at [586, 374] on div "64,728" at bounding box center [619, 384] width 176 height 21
copy div "64,728"
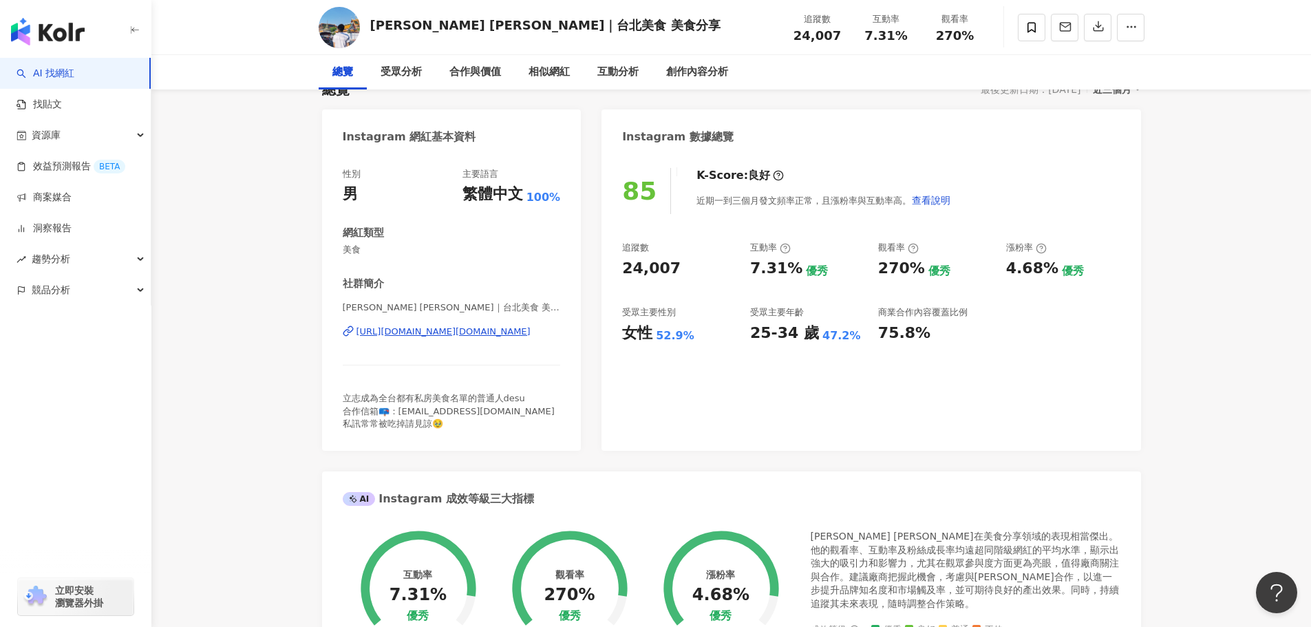
scroll to position [0, 0]
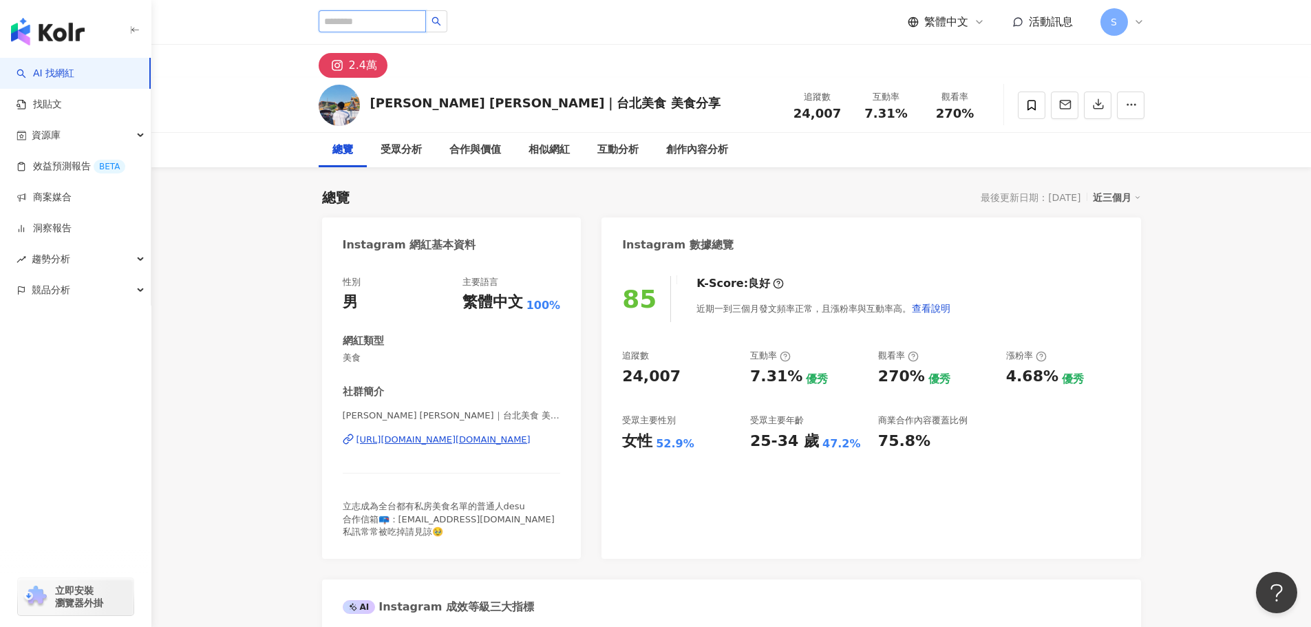
click at [426, 21] on input "search" at bounding box center [372, 21] width 107 height 22
type input "*"
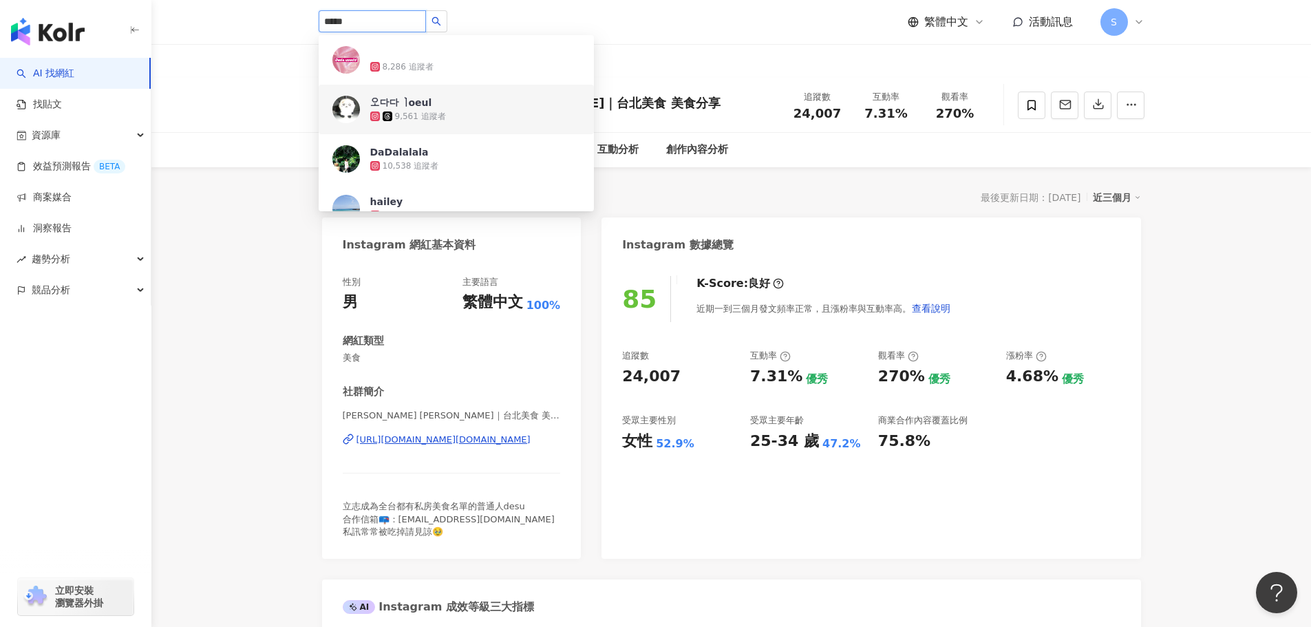
click at [426, 26] on input "*****" at bounding box center [372, 21] width 107 height 22
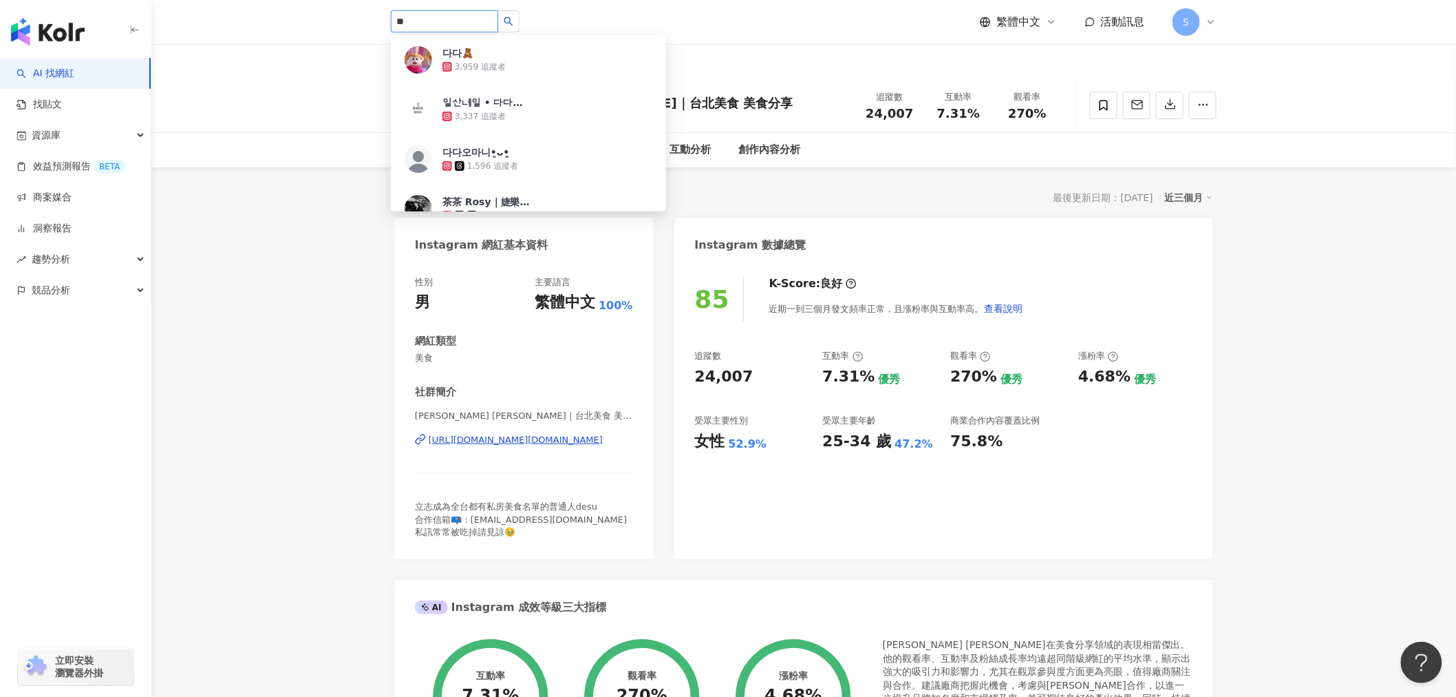
type input "*"
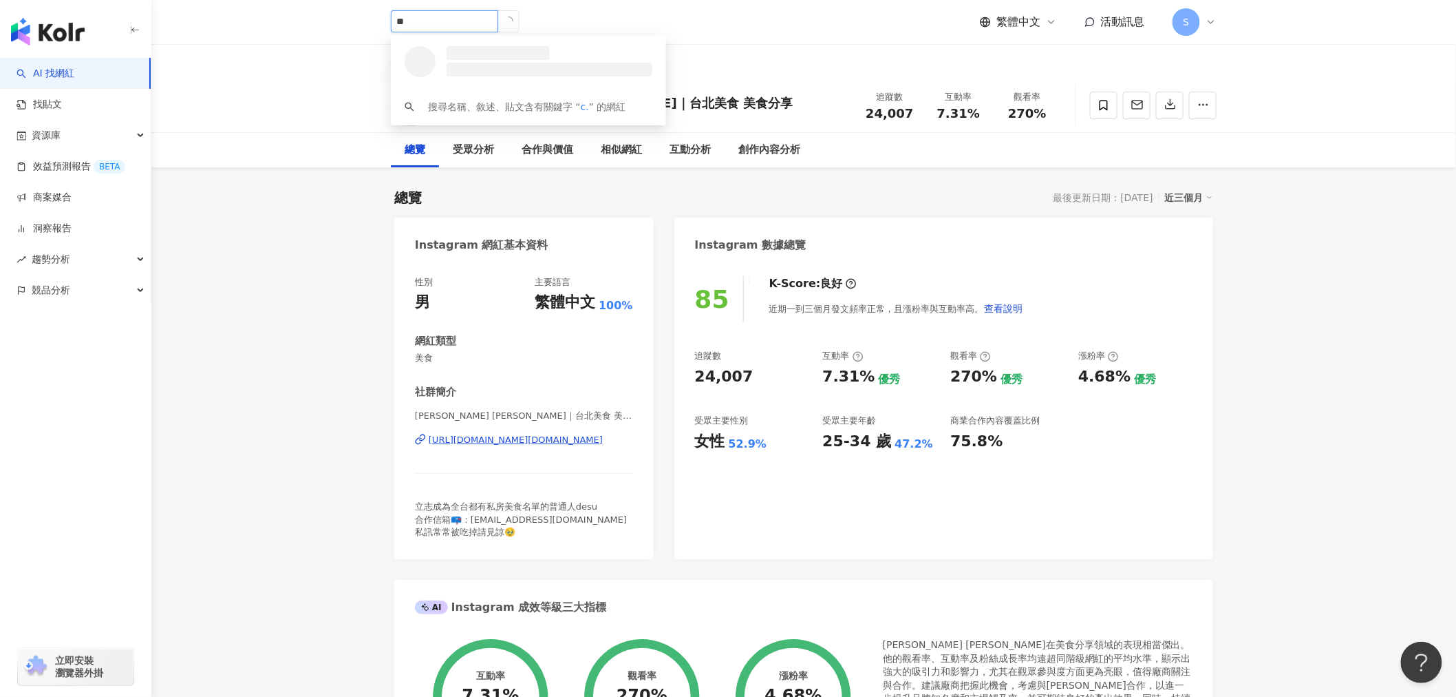
type input "*"
type input "***"
click at [540, 9] on div "*** 茶茶 Rosy｜婕樂纖高層代理 tiktok-icon 4,986 追蹤者 搜尋名稱、敘述、貼文含有關鍵字 “ 侯茶茶 ” 的網紅 繁體中文 活動訊息…" at bounding box center [804, 22] width 826 height 44
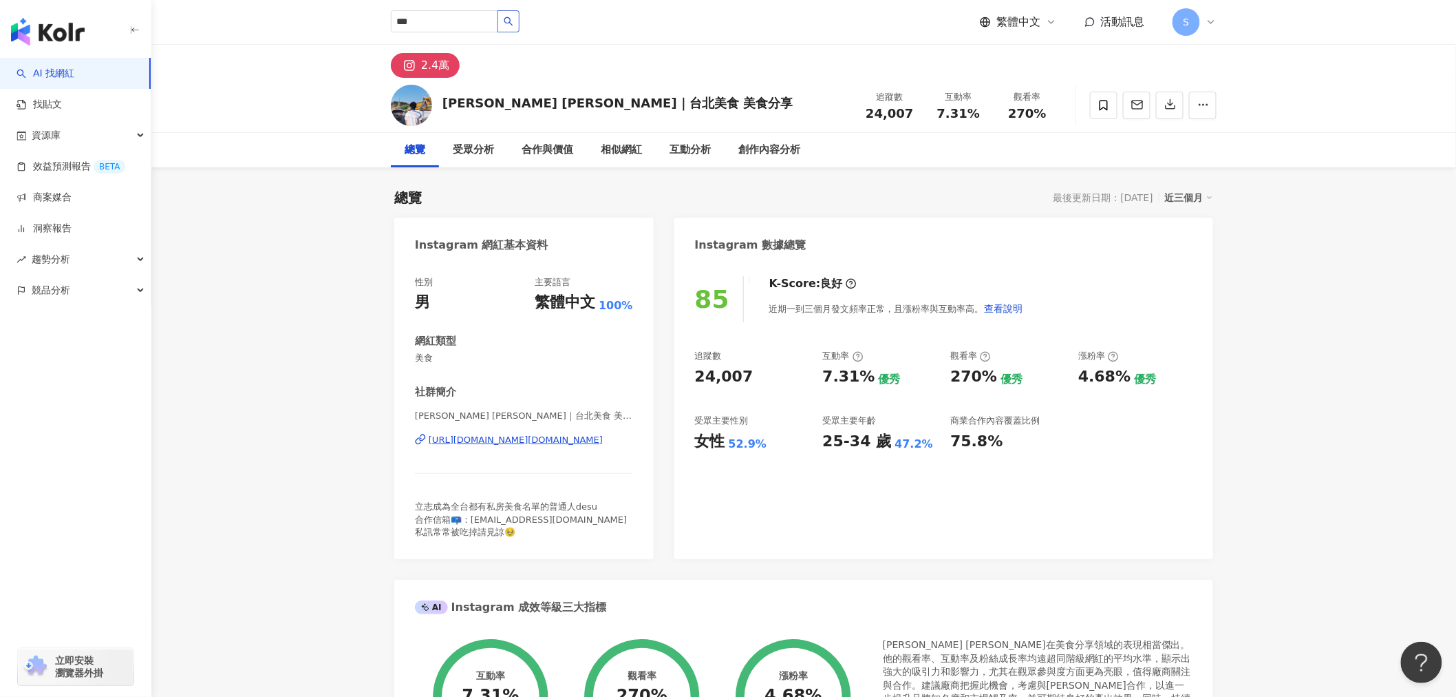
click at [520, 15] on button "button" at bounding box center [509, 21] width 22 height 22
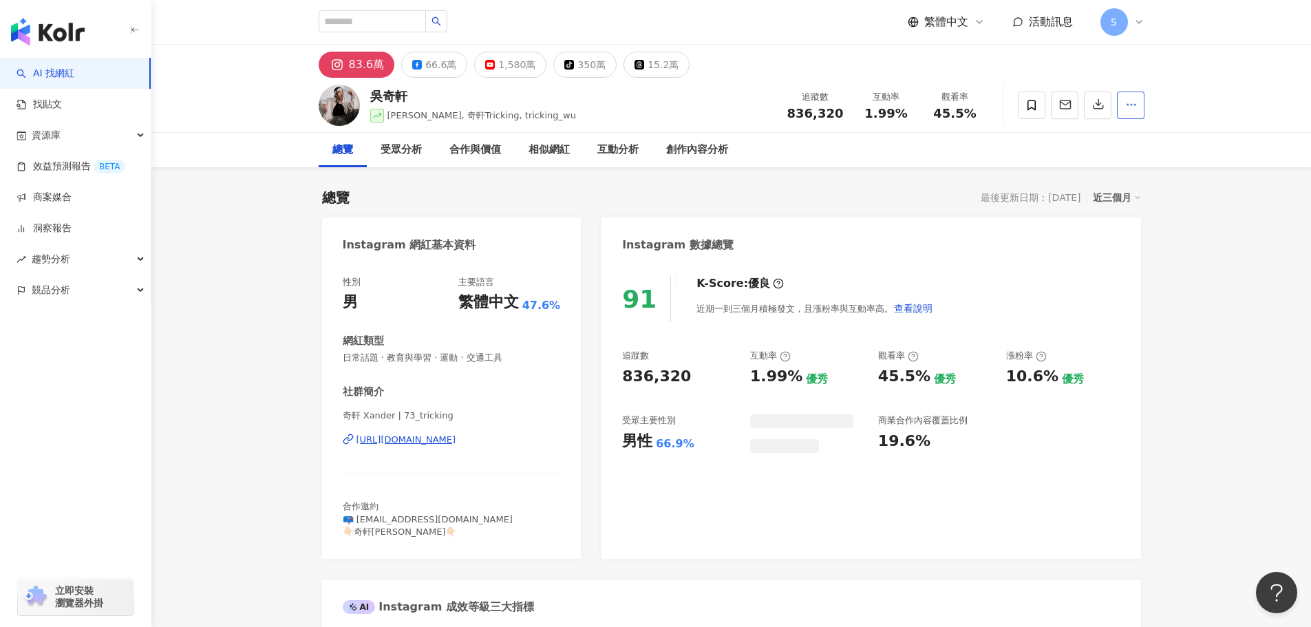
click at [1130, 105] on icon "button" at bounding box center [1131, 104] width 12 height 12
click at [341, 59] on icon at bounding box center [337, 64] width 17 height 17
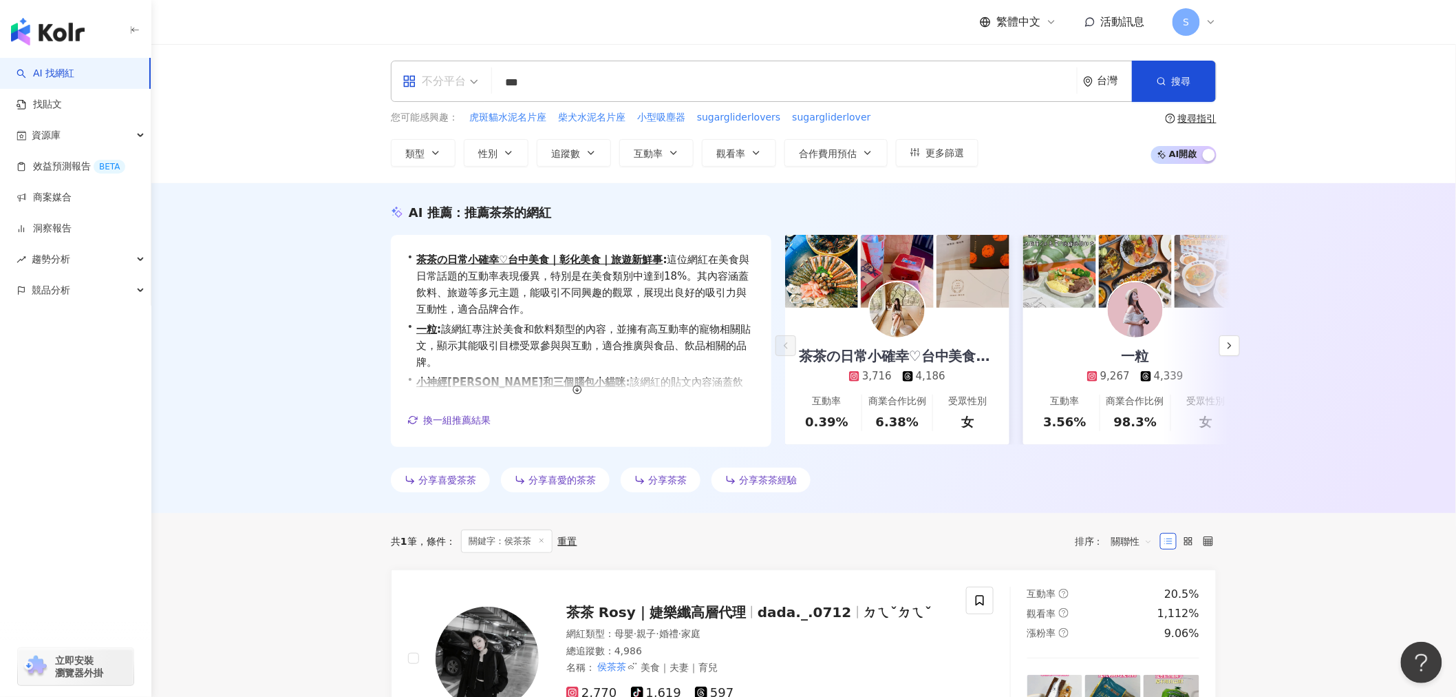
click at [429, 77] on div "不分平台" at bounding box center [434, 81] width 63 height 22
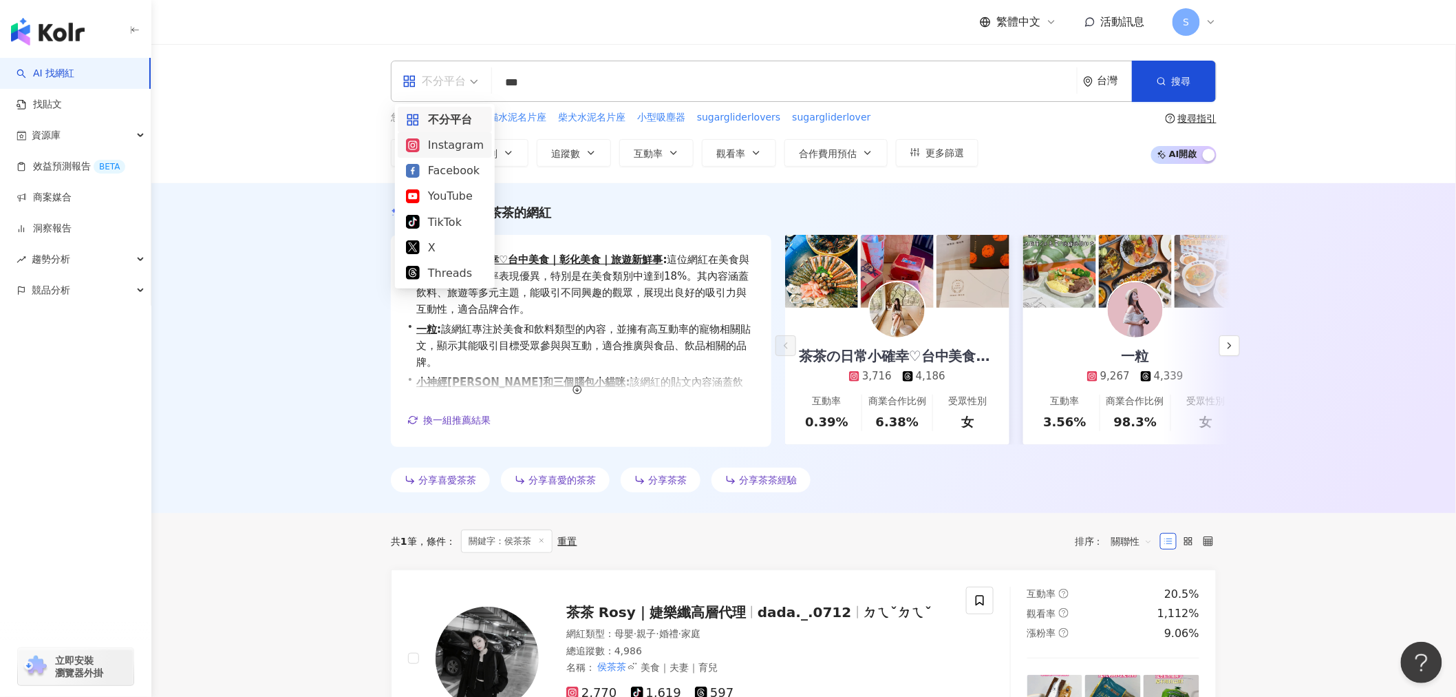
click at [432, 141] on div "Instagram" at bounding box center [445, 144] width 78 height 17
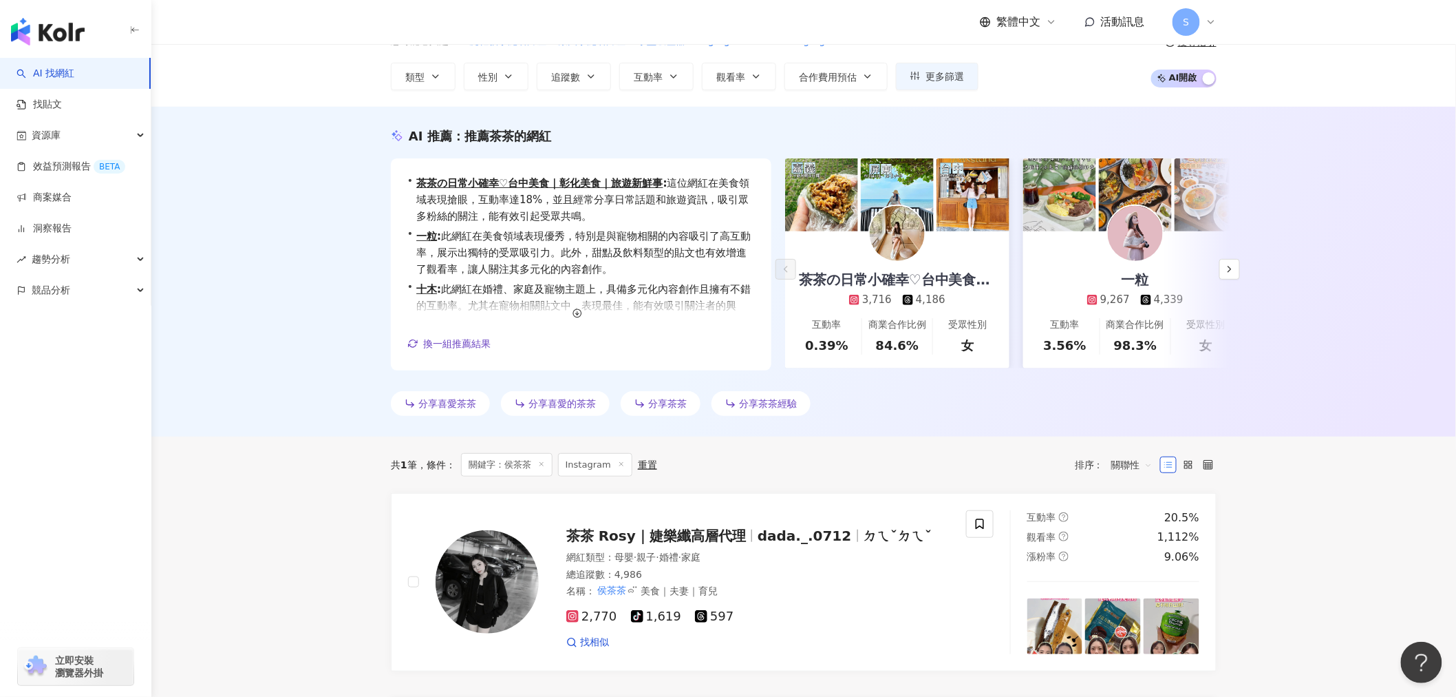
scroll to position [306, 0]
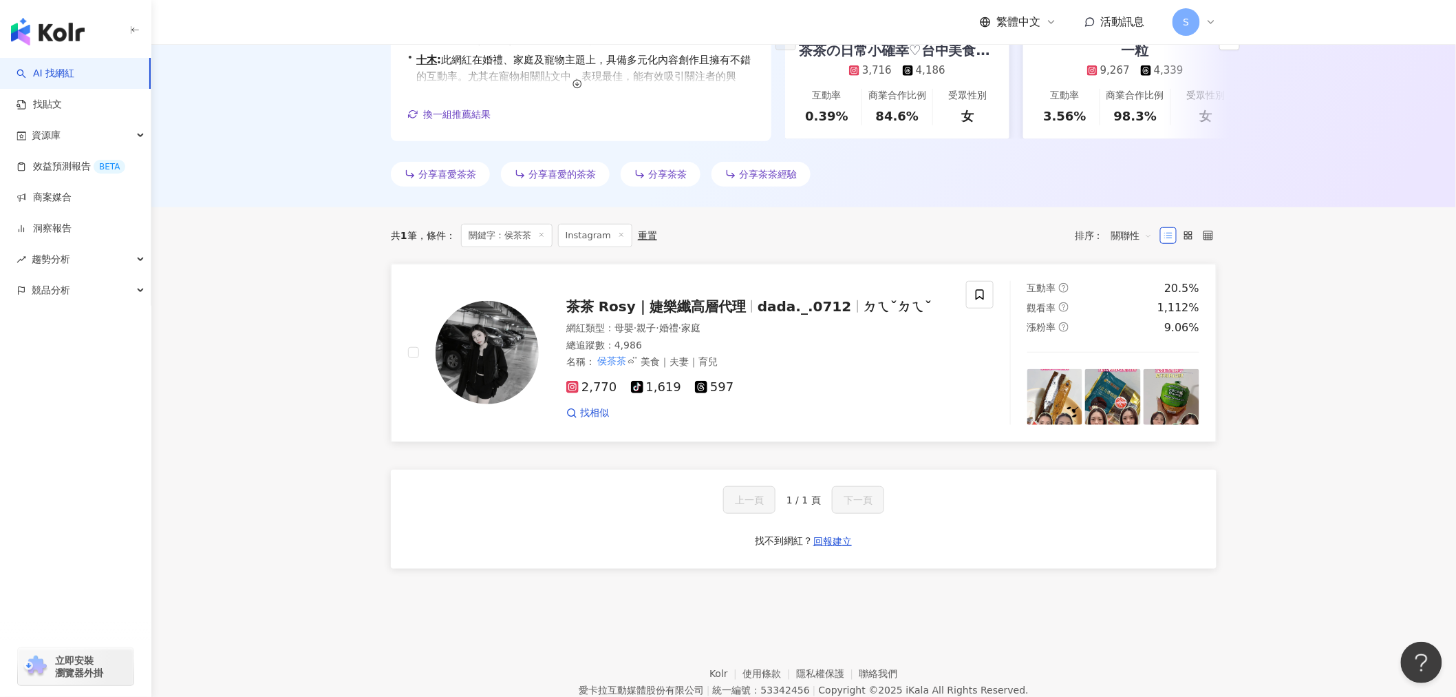
click at [497, 343] on img at bounding box center [487, 352] width 103 height 103
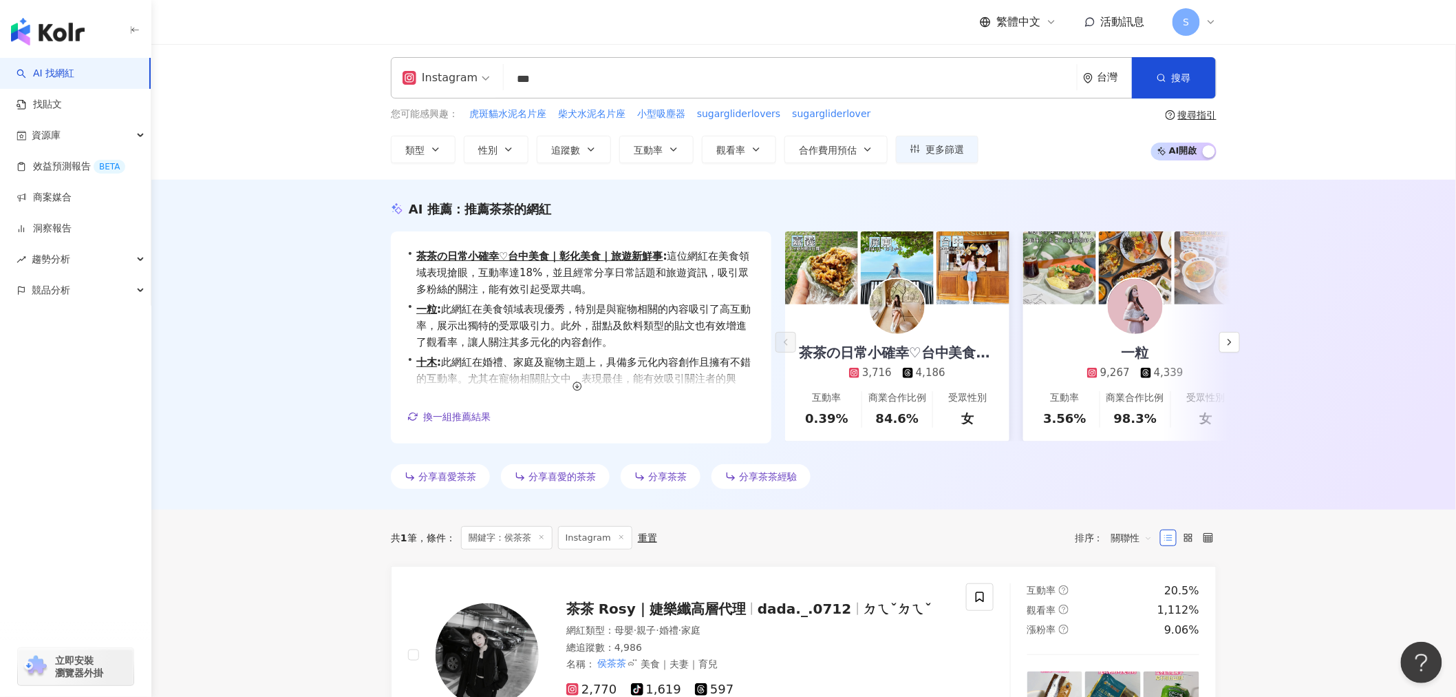
scroll to position [0, 0]
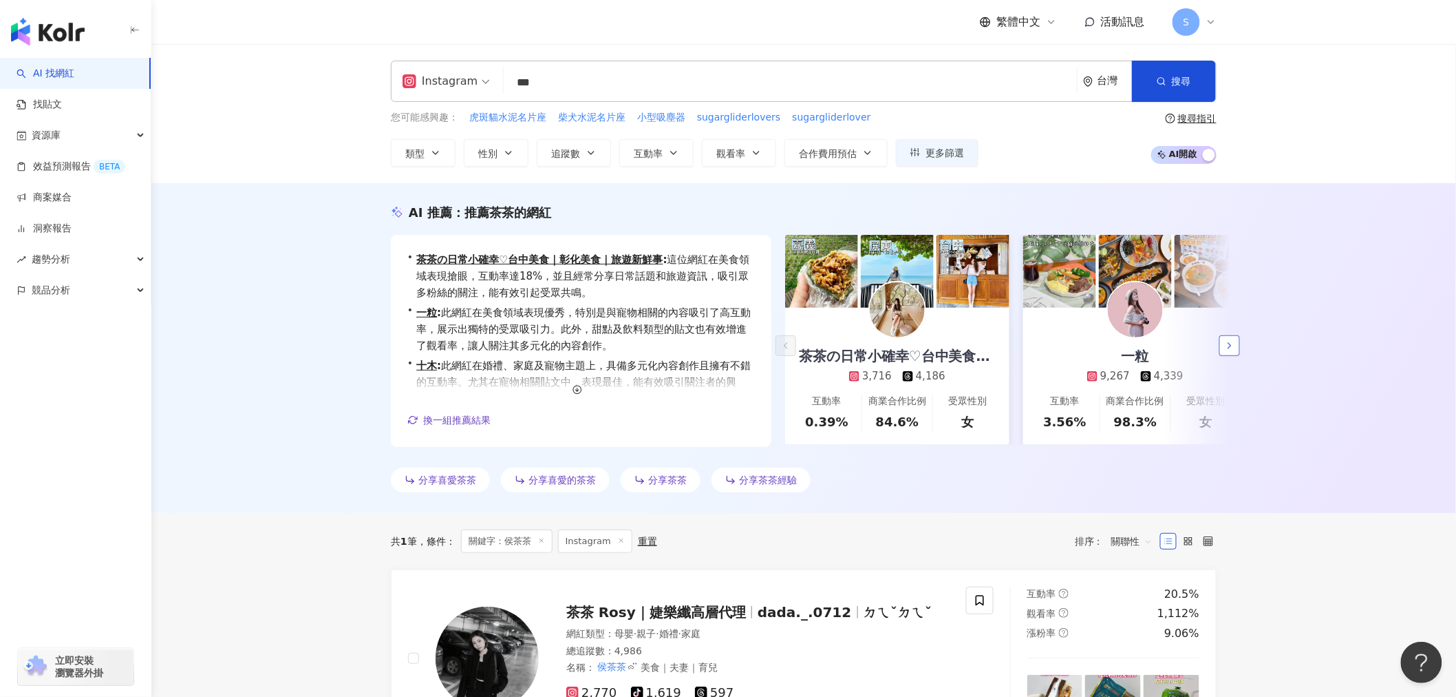
click at [1229, 345] on icon "button" at bounding box center [1229, 345] width 11 height 11
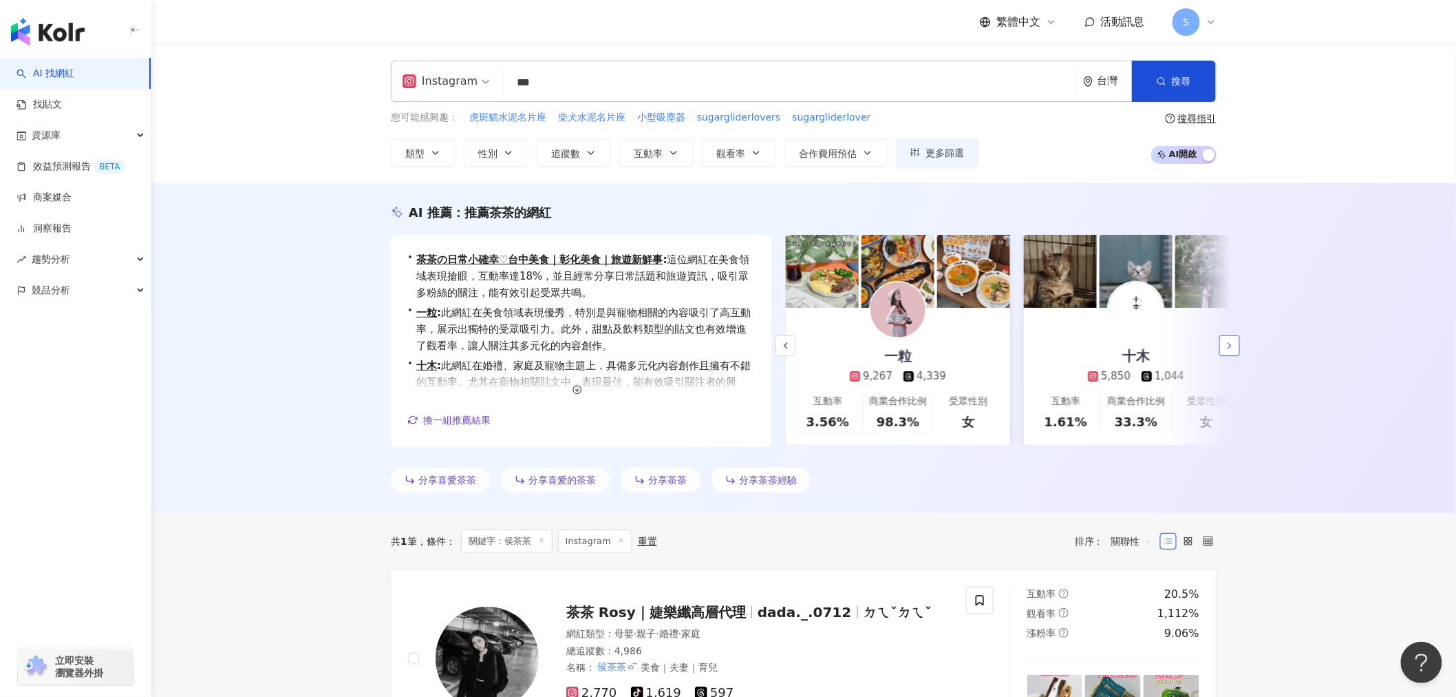
click at [1229, 345] on icon "button" at bounding box center [1229, 345] width 11 height 11
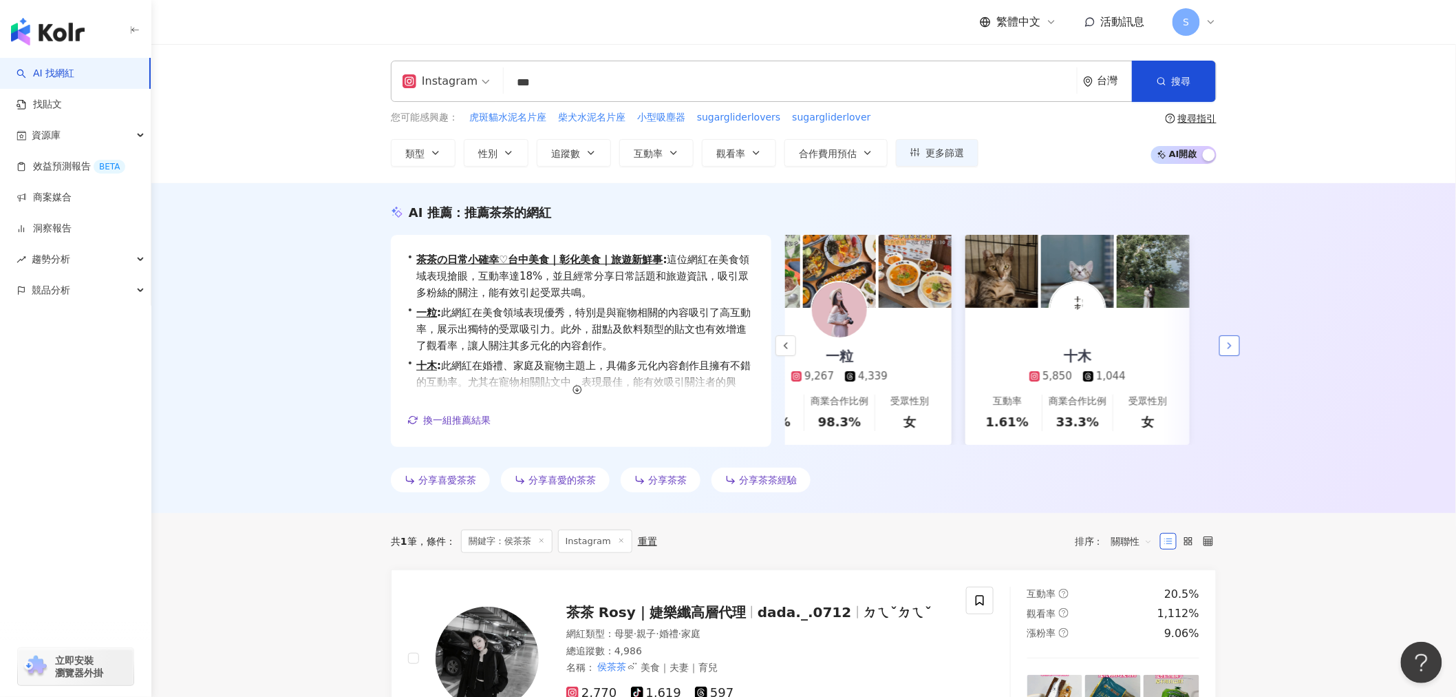
scroll to position [0, 297]
click at [786, 336] on button "button" at bounding box center [786, 345] width 21 height 21
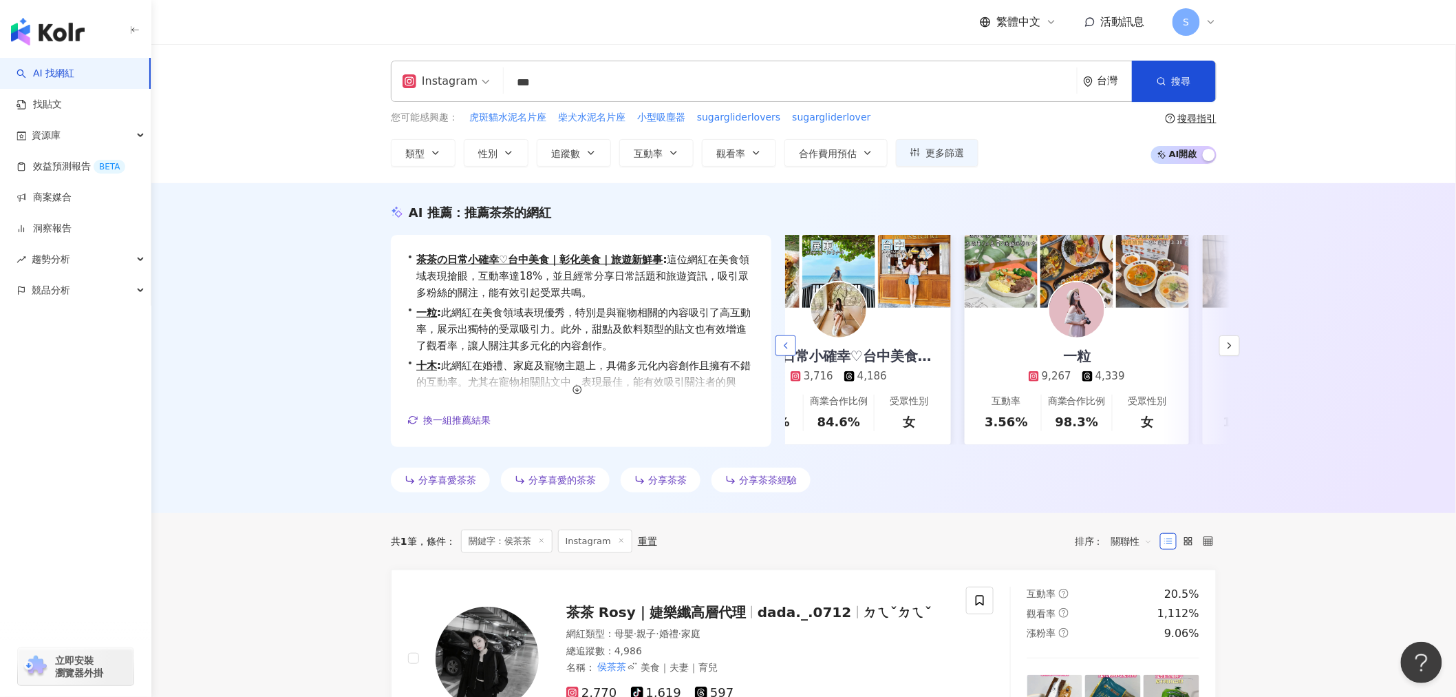
click at [786, 336] on button "button" at bounding box center [786, 345] width 21 height 21
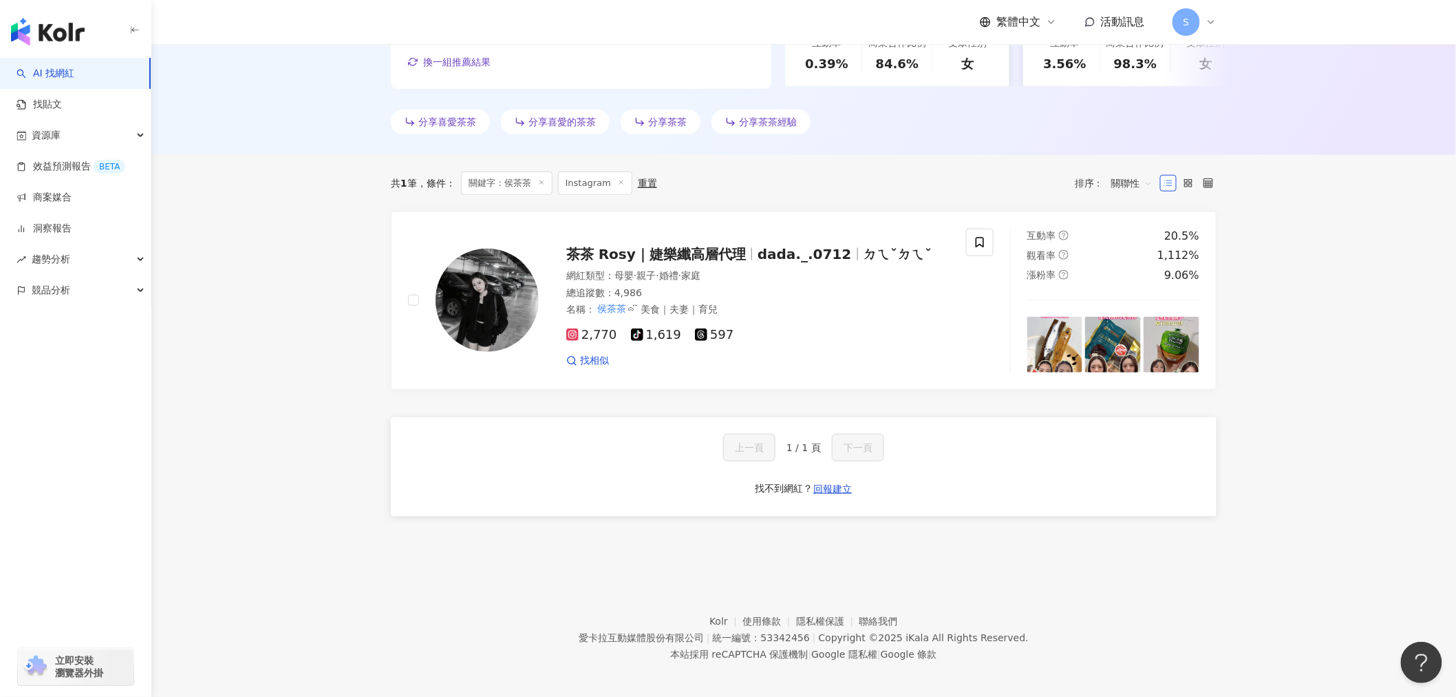
scroll to position [365, 0]
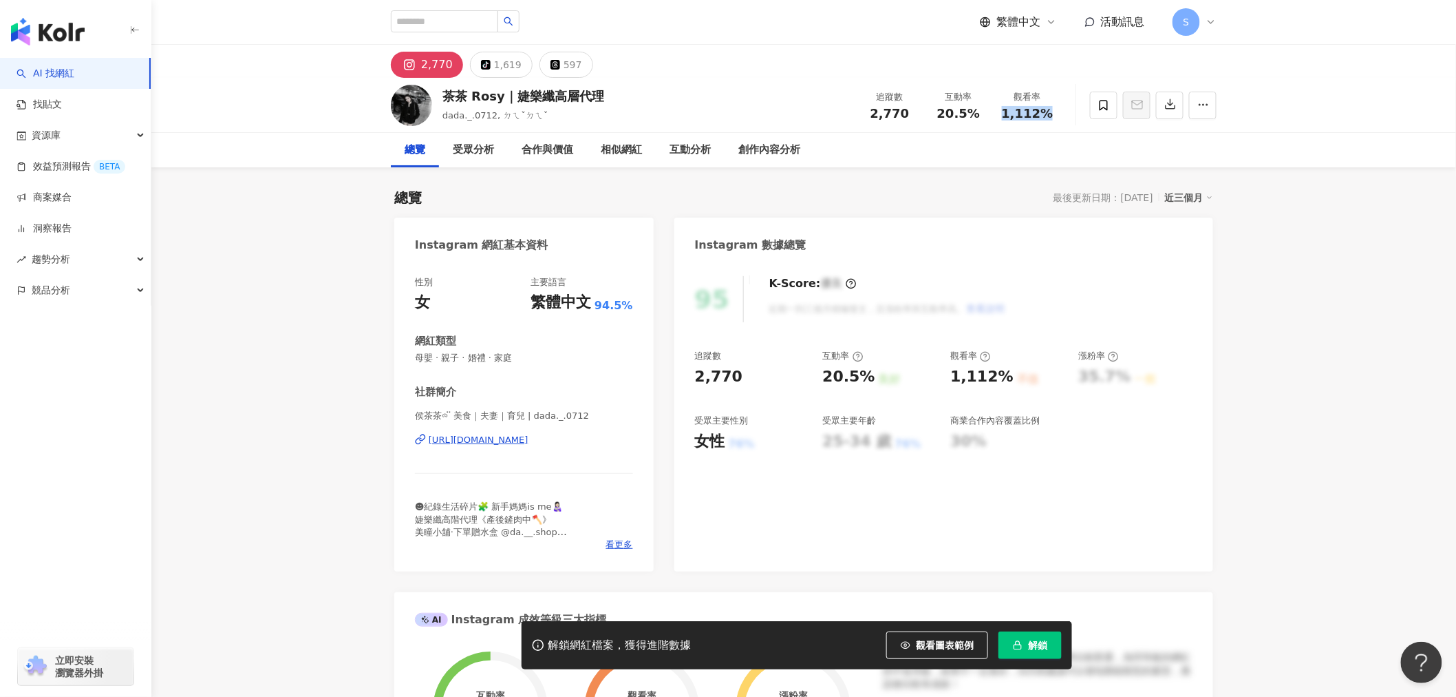
drag, startPoint x: 1002, startPoint y: 112, endPoint x: 1062, endPoint y: 120, distance: 60.4
click at [1062, 120] on div "茶茶 Rosy｜婕樂纖高層代理 dada._.0712, ㄉㄟˇㄉㄟˇ 追蹤數 2,770 互動率 20.5% 觀看率 1,112%" at bounding box center [803, 105] width 881 height 54
copy span "1,112%"
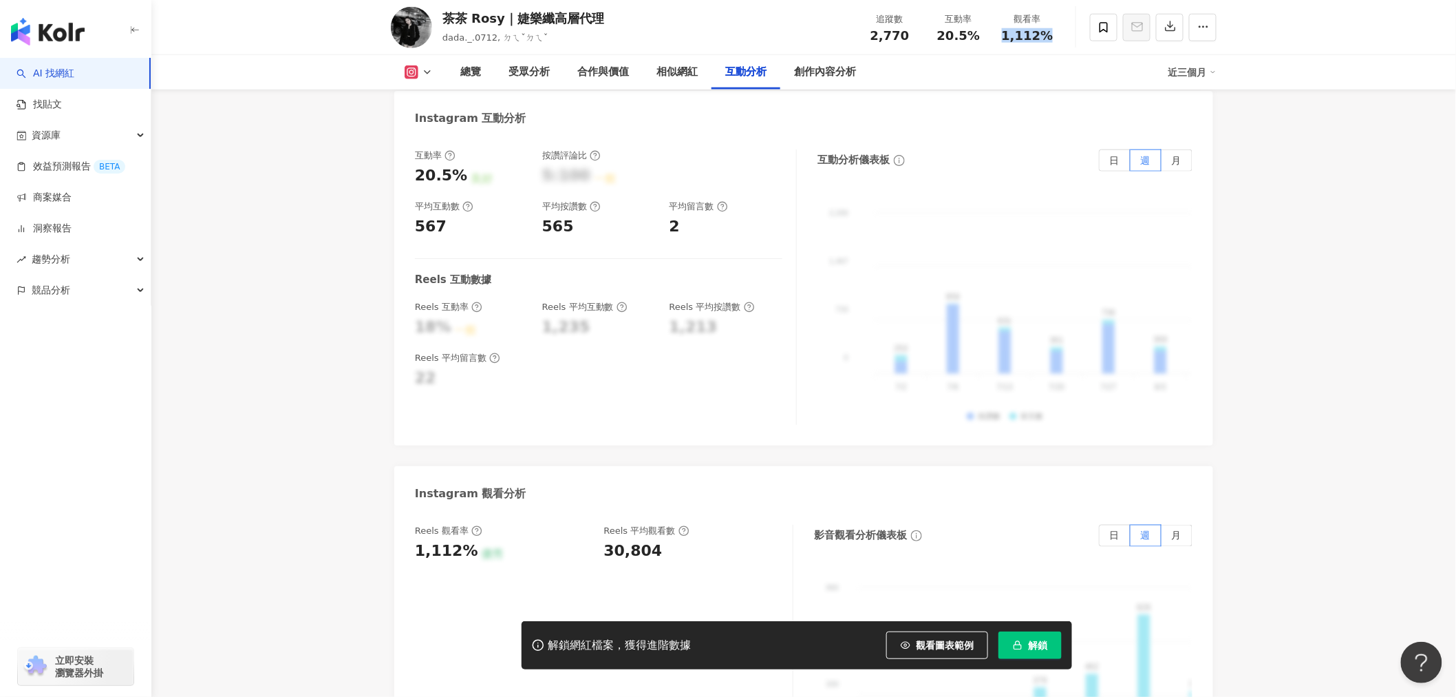
scroll to position [2982, 0]
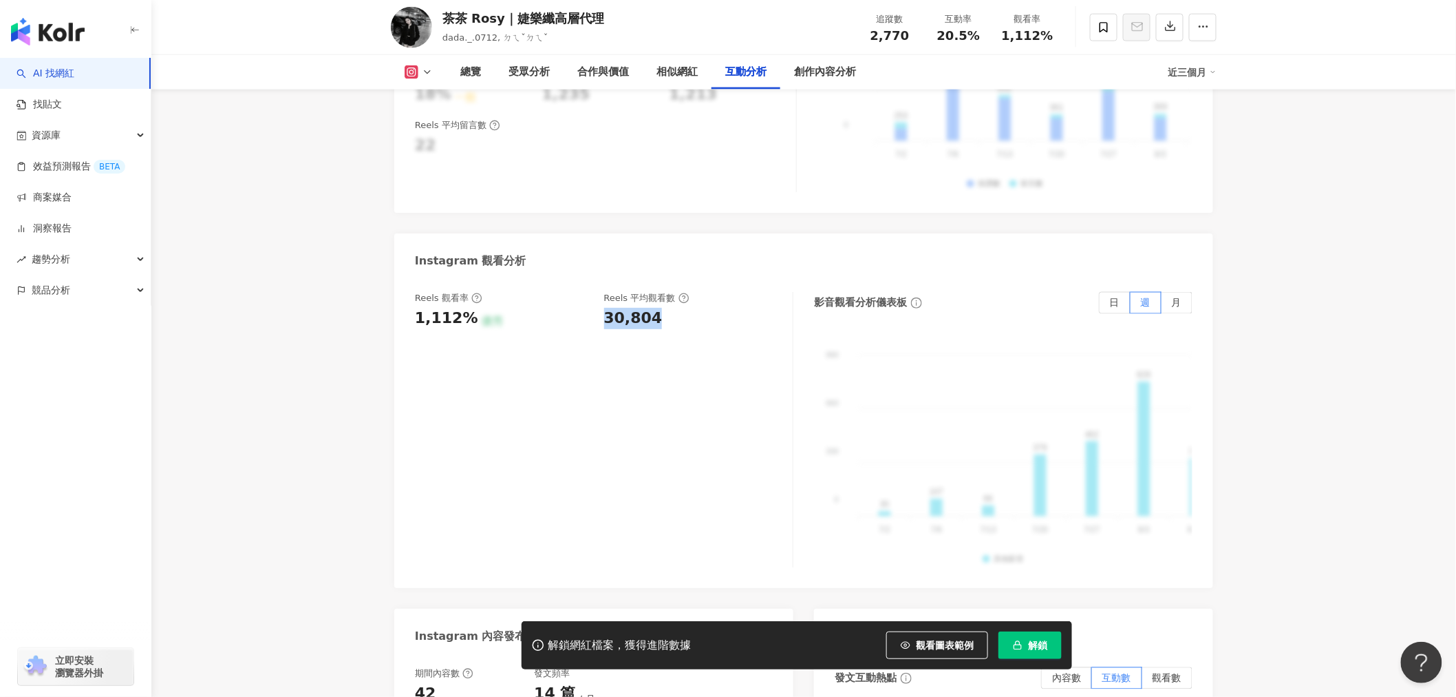
drag, startPoint x: 602, startPoint y: 297, endPoint x: 668, endPoint y: 299, distance: 66.1
click at [668, 299] on div "Reels 觀看率 1,112% 優秀 [PERSON_NAME] 平均觀看數 30,804" at bounding box center [597, 310] width 364 height 37
copy div "30,804"
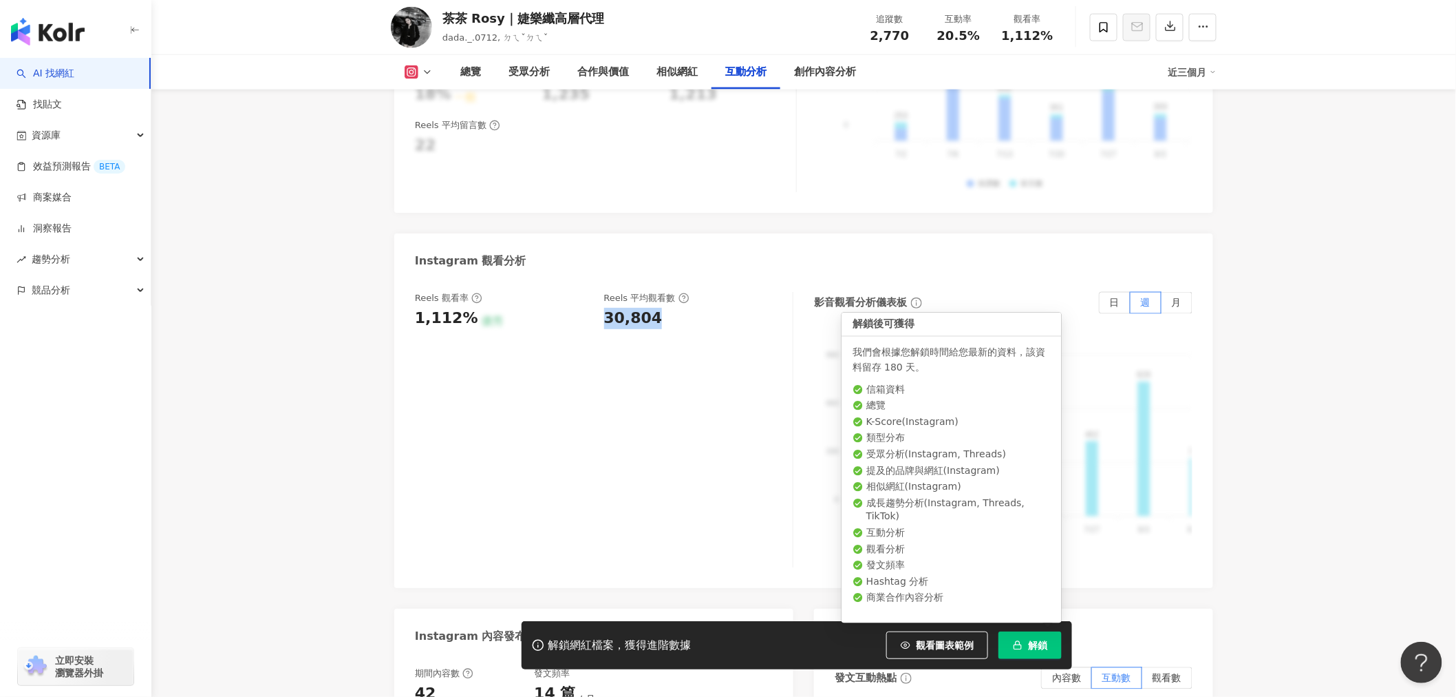
click at [1036, 631] on button "解鎖" at bounding box center [1030, 645] width 63 height 28
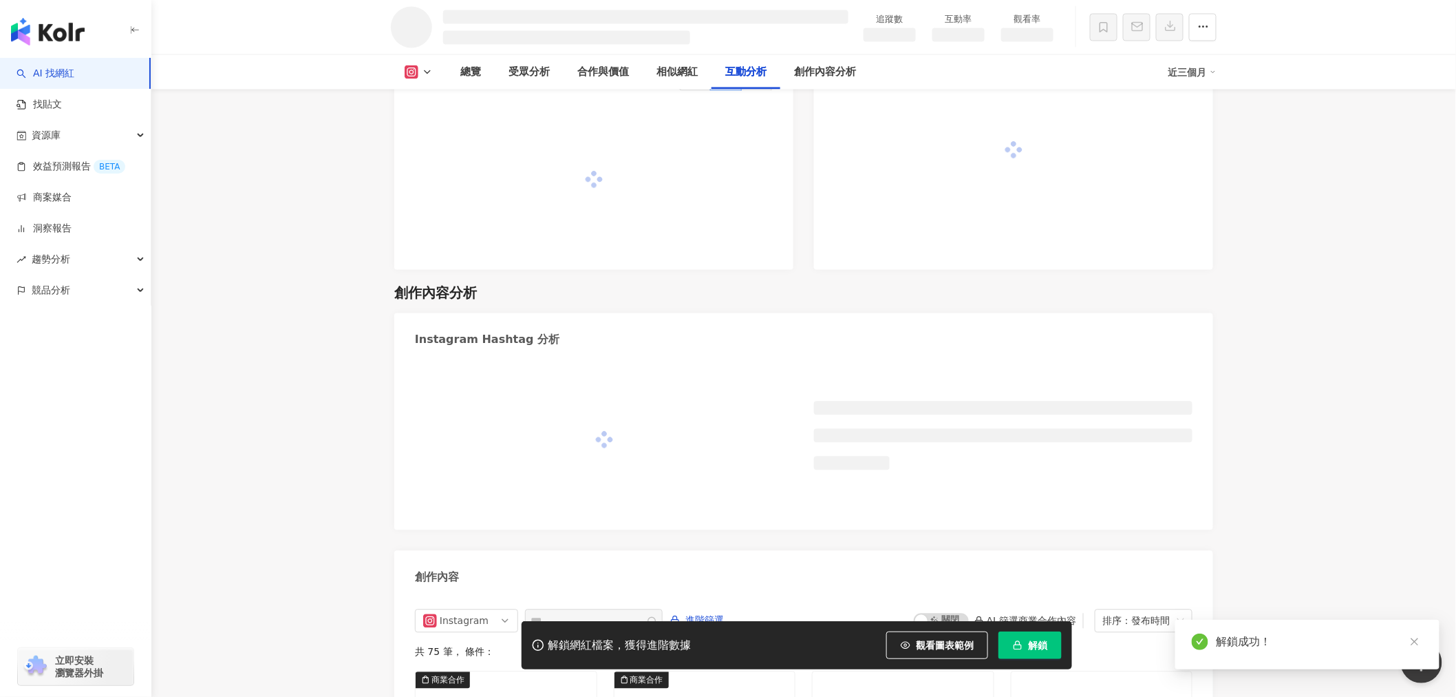
scroll to position [3118, 0]
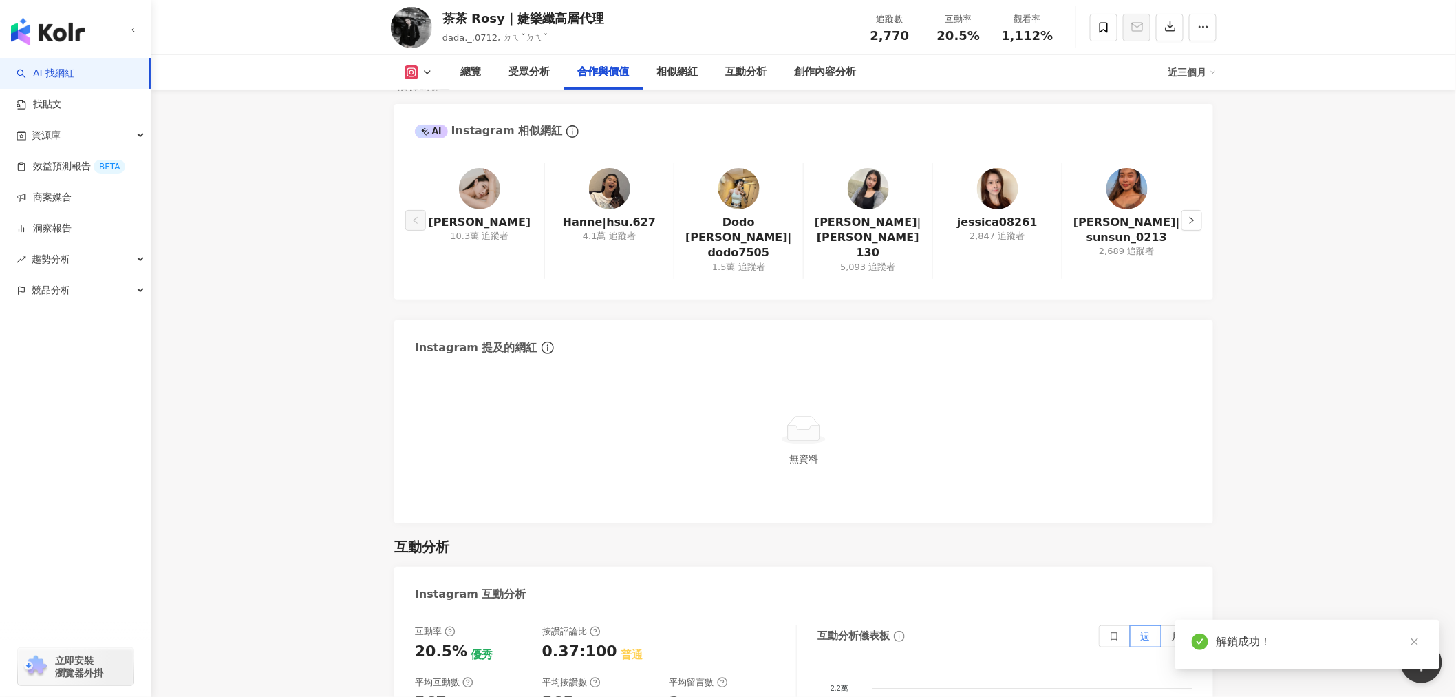
scroll to position [1918, 0]
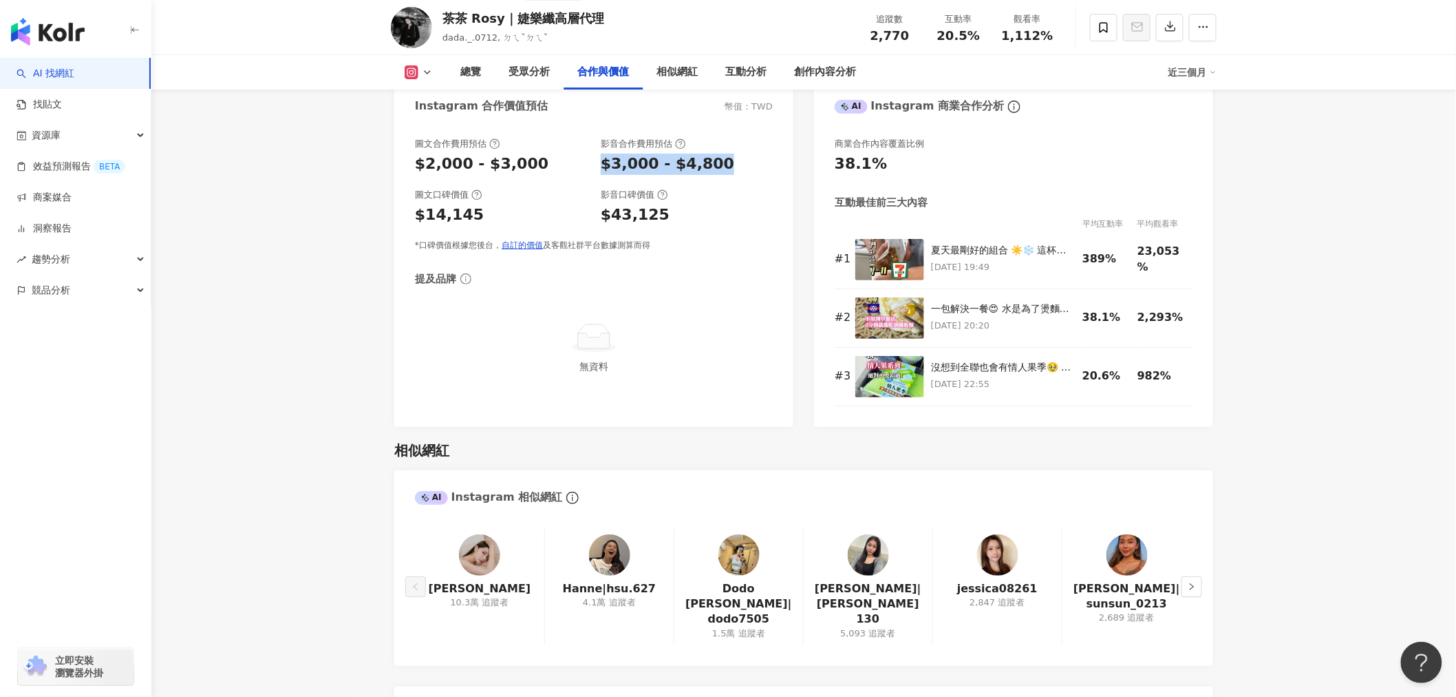
drag, startPoint x: 597, startPoint y: 164, endPoint x: 730, endPoint y: 164, distance: 132.2
click at [730, 164] on div "圖文合作費用預估 $2,000 - $3,000 影音合作費用預估 $3,000 - $4,800" at bounding box center [594, 156] width 358 height 37
copy div "$3,000 - $4,800"
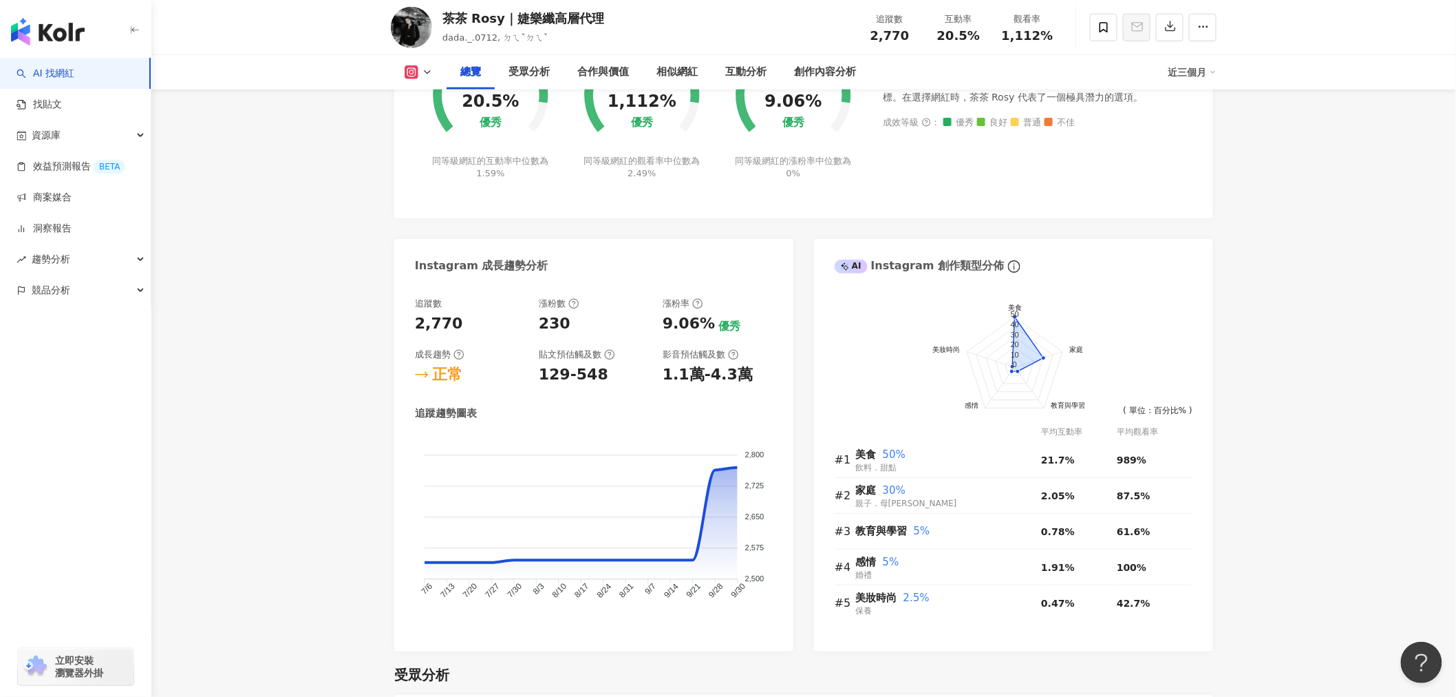
scroll to position [617, 0]
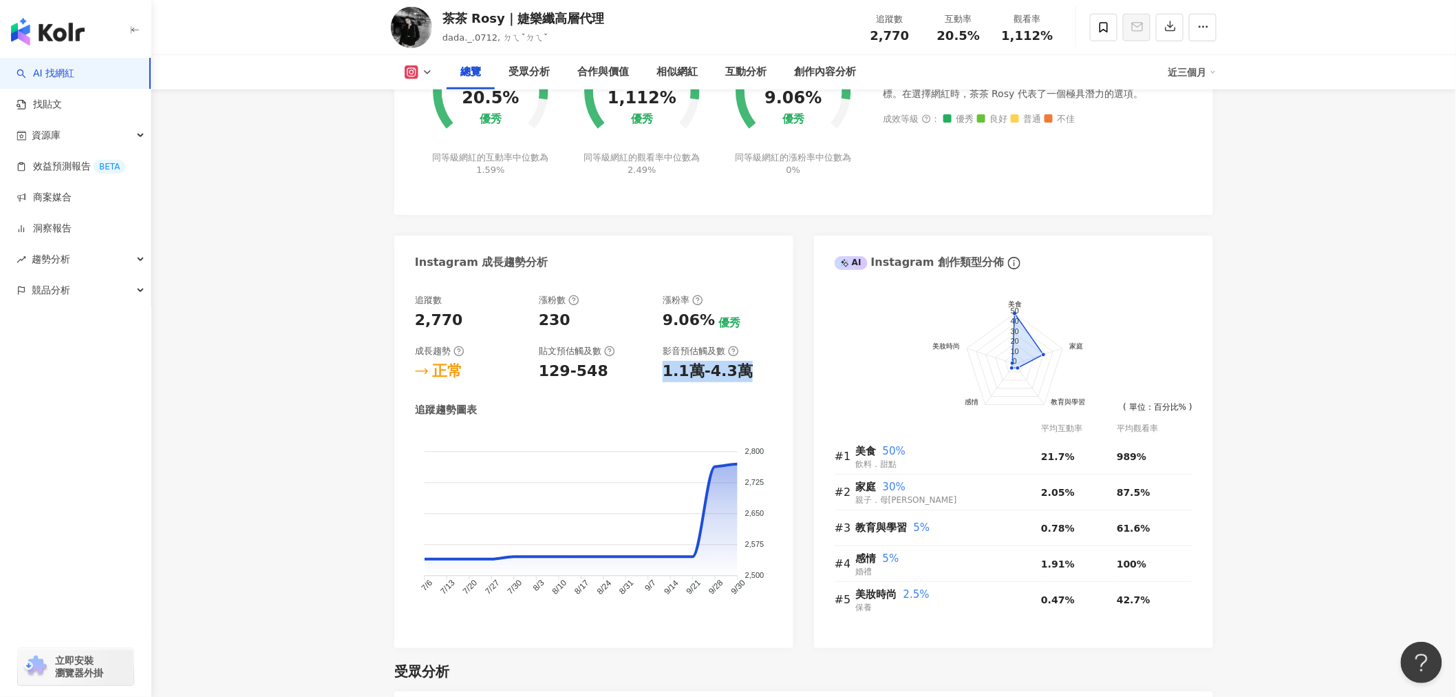
drag, startPoint x: 661, startPoint y: 377, endPoint x: 752, endPoint y: 375, distance: 90.9
click at [752, 375] on div "追蹤數 2,770 漲粉數 230 漲粉率 9.06% 優秀 成長趨勢 正常 貼文預估觸及數 129-548 影音預估觸及數 1.1萬-4.3萬" at bounding box center [594, 338] width 358 height 88
copy div "1.1萬-4.3萬"
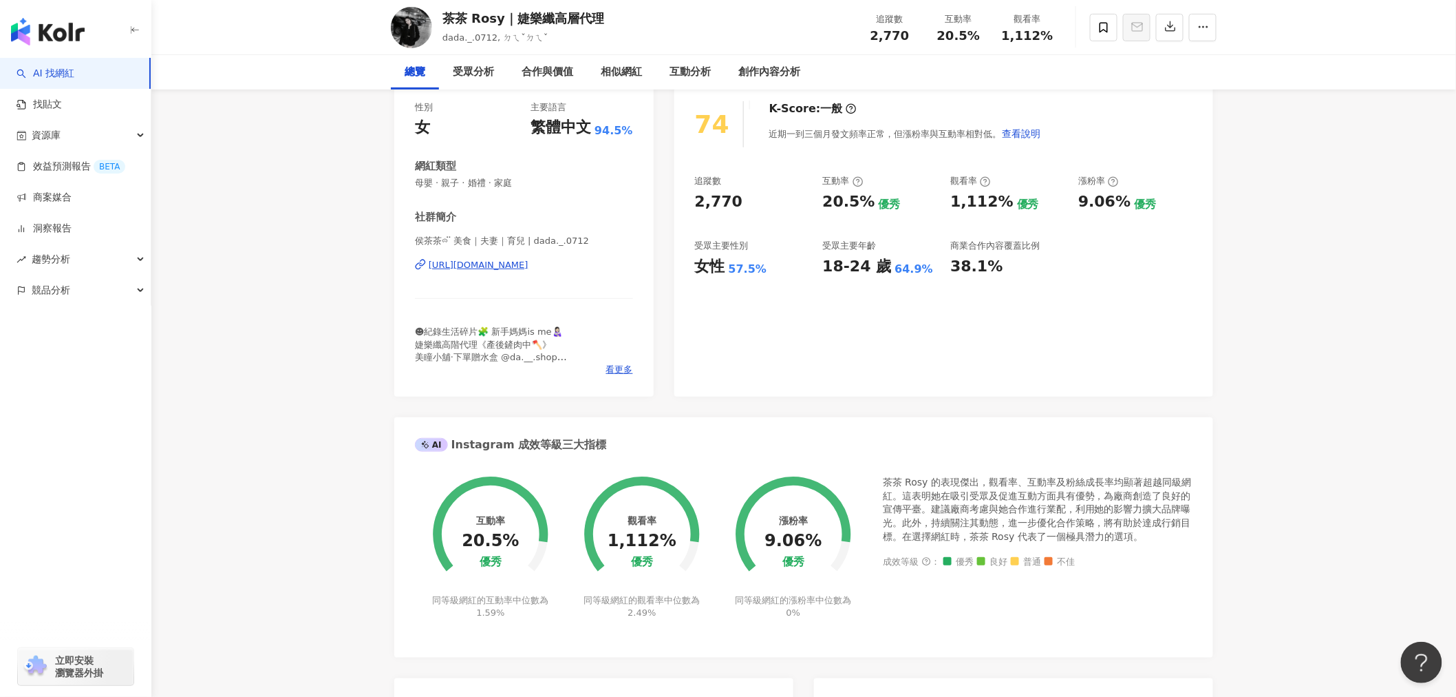
scroll to position [0, 0]
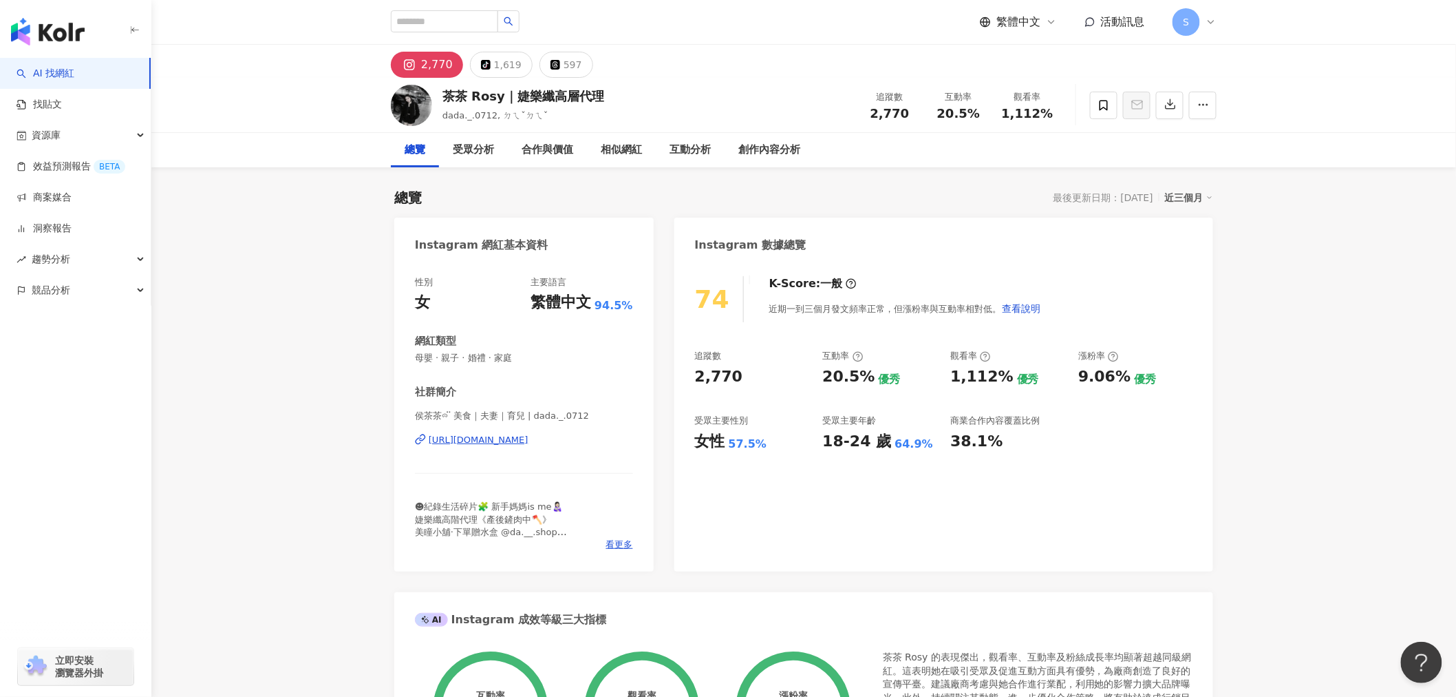
click at [414, 360] on div "性別 女 主要語言 繁體中文 94.5% 網紅類型 母嬰 · 親子 · 婚禮 · 家庭 社群簡介 侯茶茶ᯅ̈ 美食｜夫妻｜育兒 | dada._.0712 h…" at bounding box center [523, 416] width 259 height 309
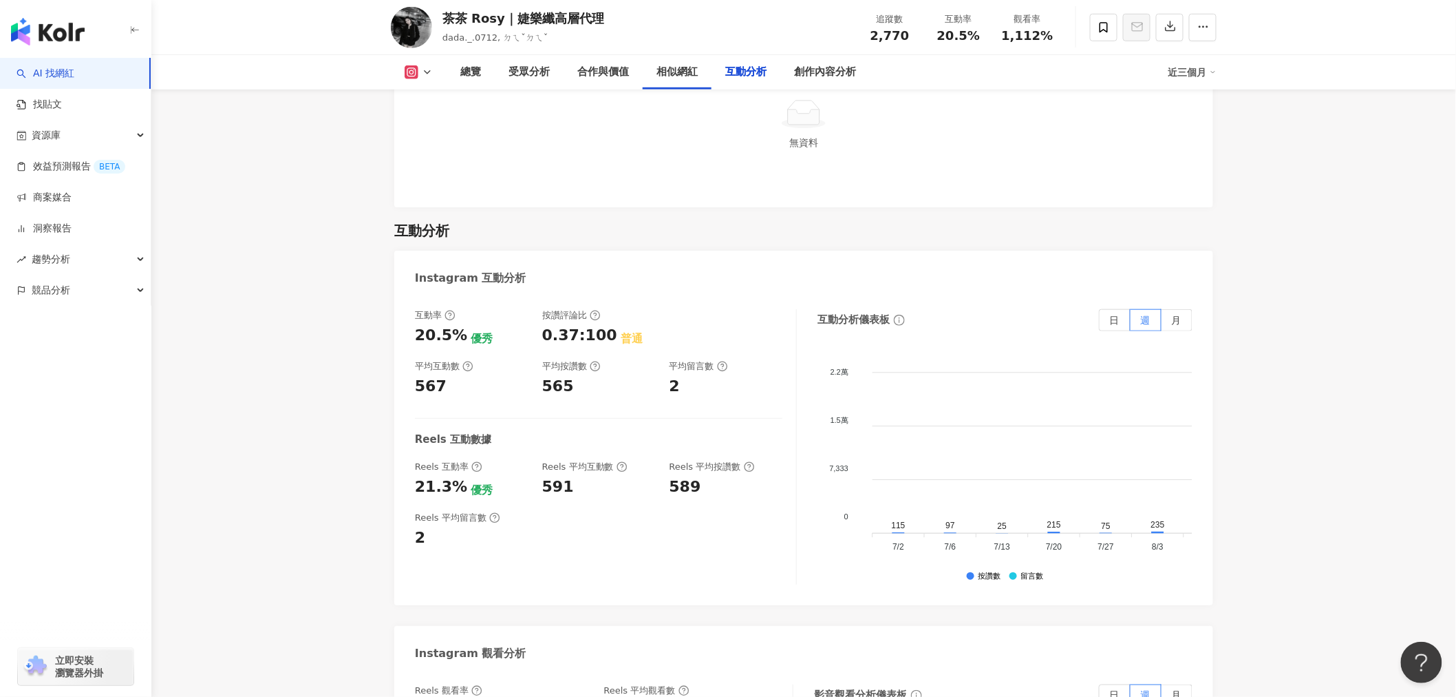
scroll to position [2906, 0]
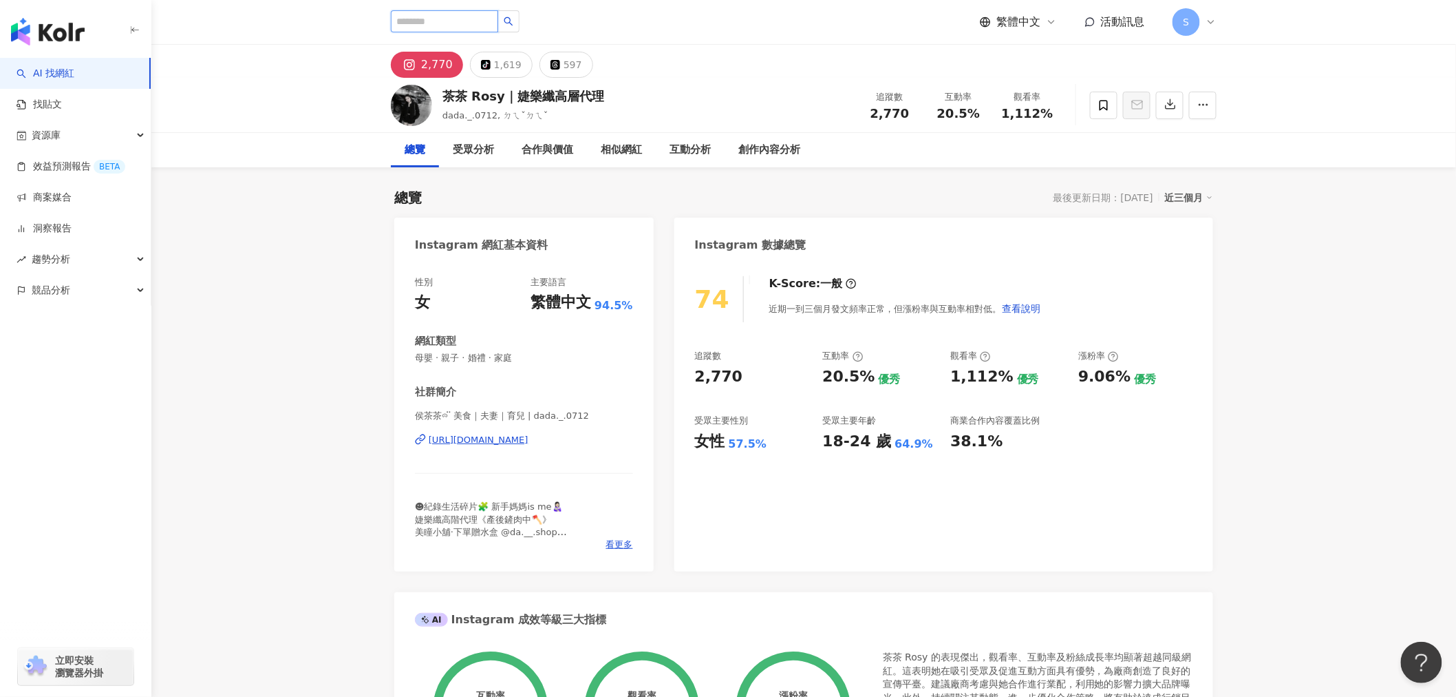
click at [498, 14] on input "search" at bounding box center [444, 21] width 107 height 22
type input "*"
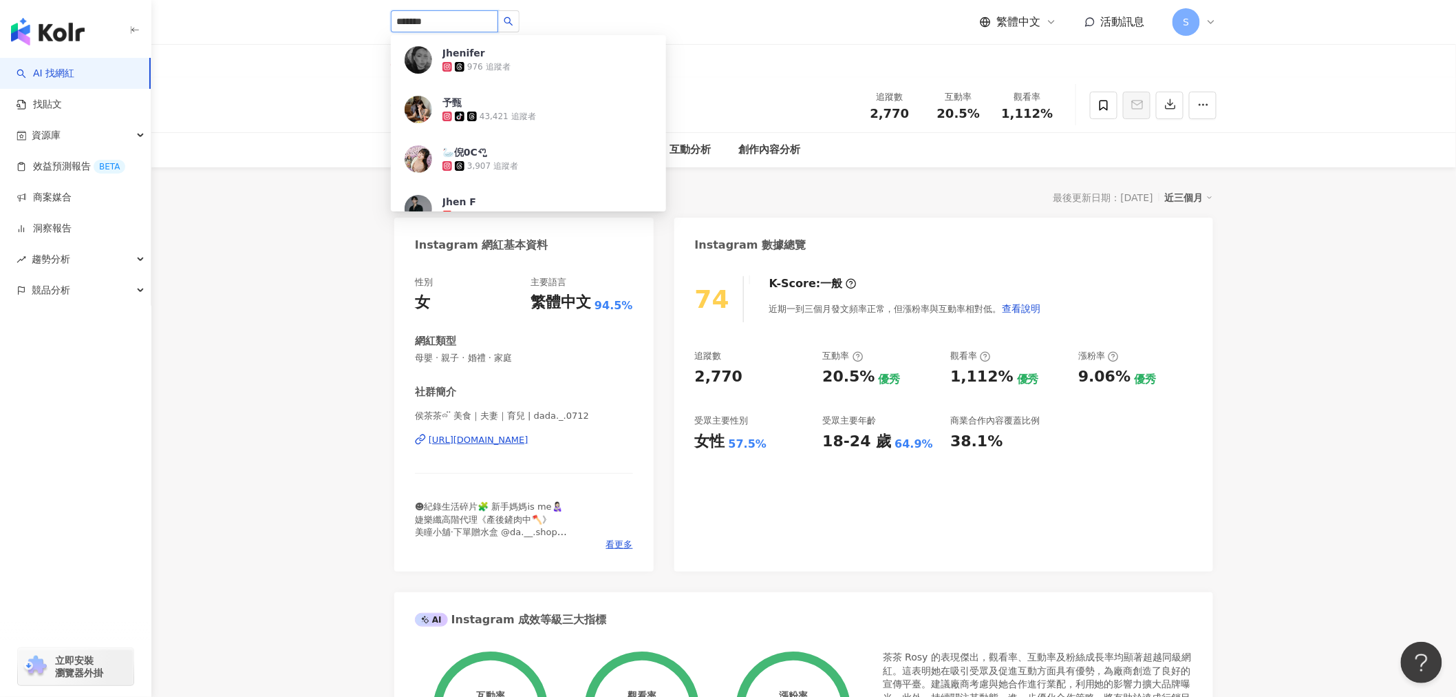
type input "********"
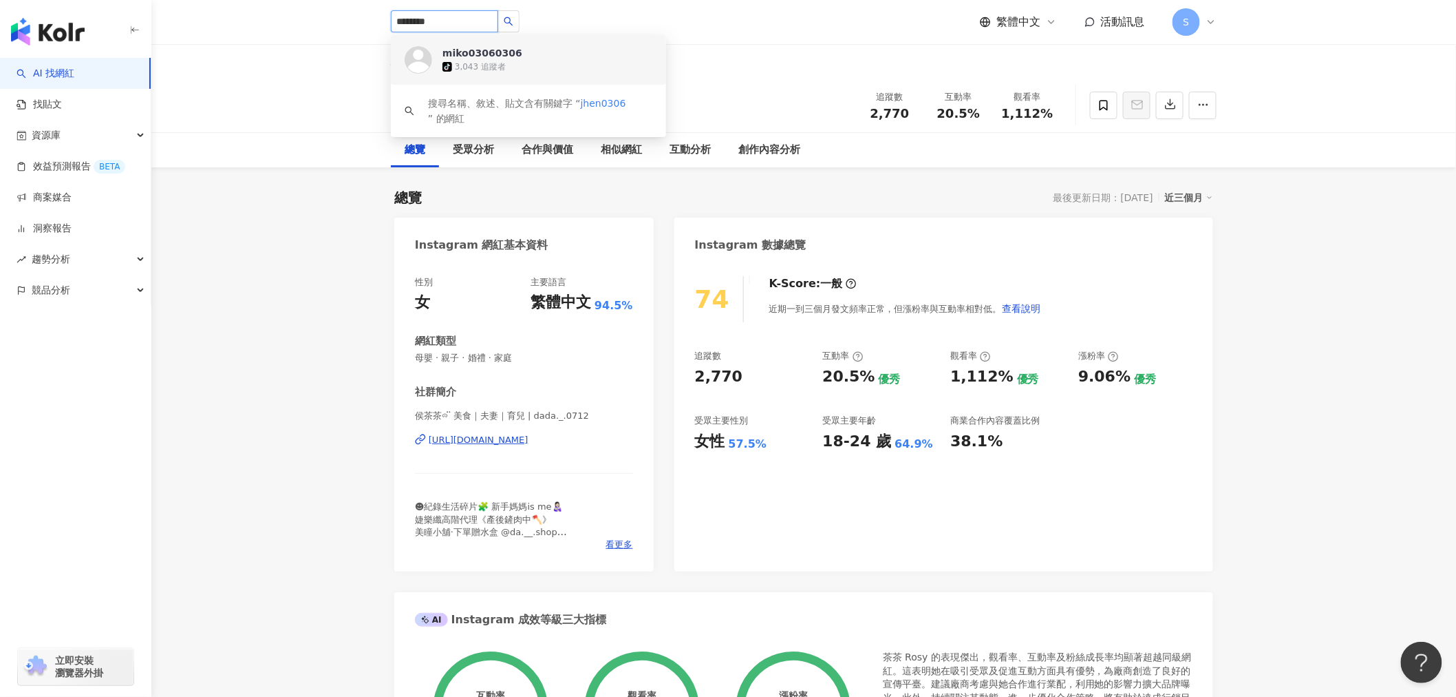
click at [471, 23] on input "********" at bounding box center [444, 21] width 107 height 22
click at [520, 16] on button "button" at bounding box center [509, 21] width 22 height 22
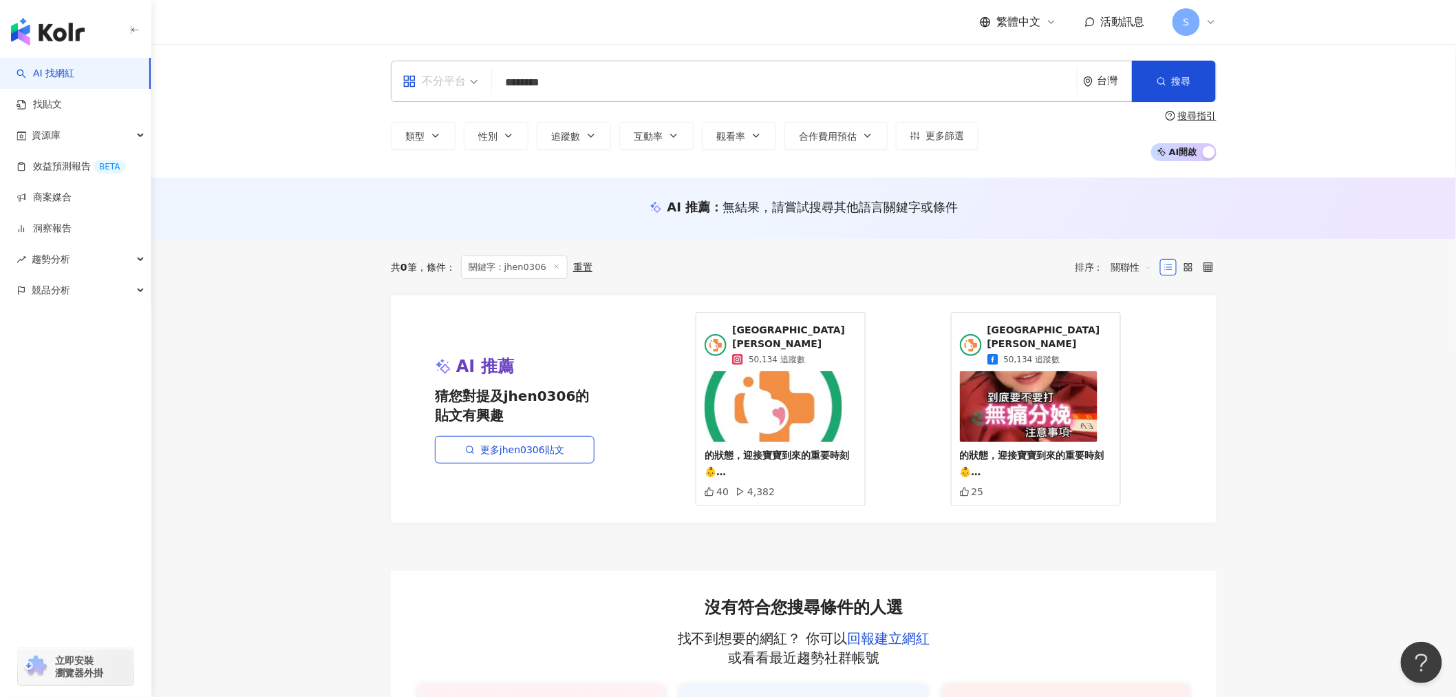
click at [416, 81] on icon "appstore" at bounding box center [410, 81] width 14 height 14
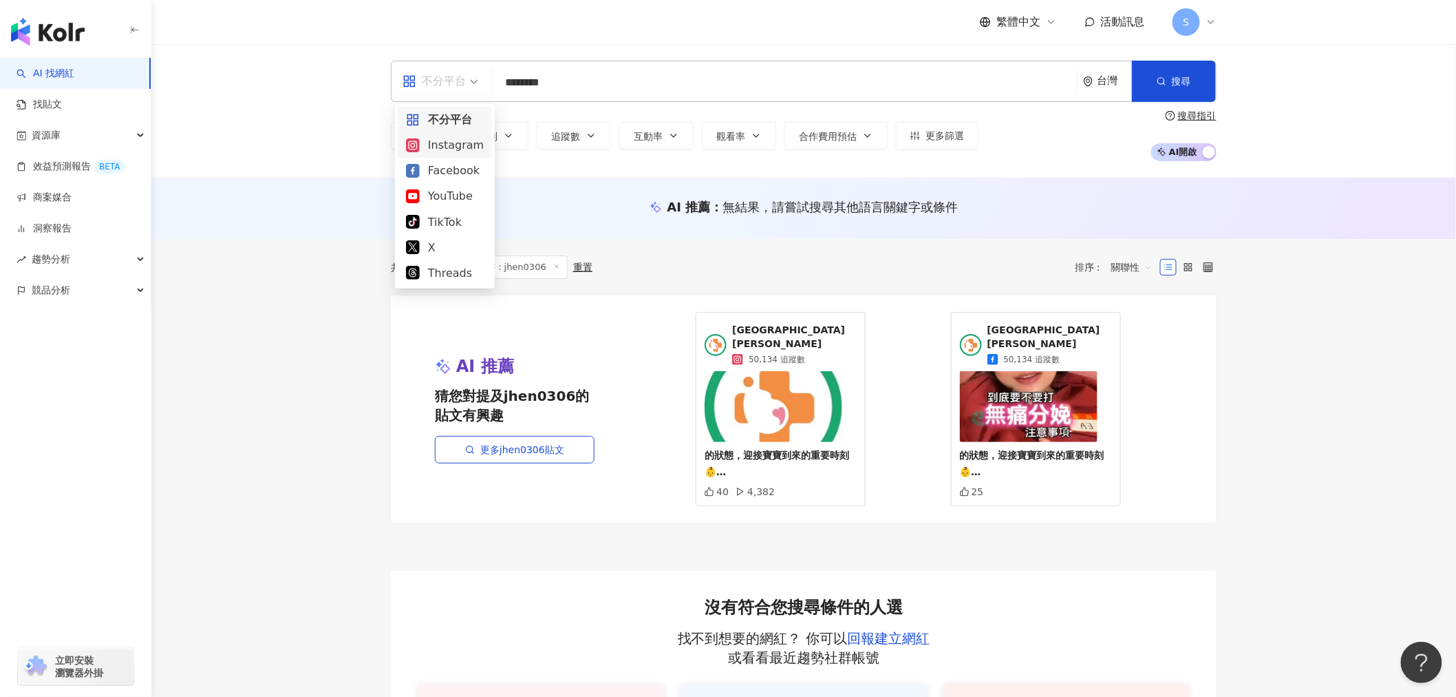
click at [443, 140] on div "Instagram" at bounding box center [445, 144] width 78 height 17
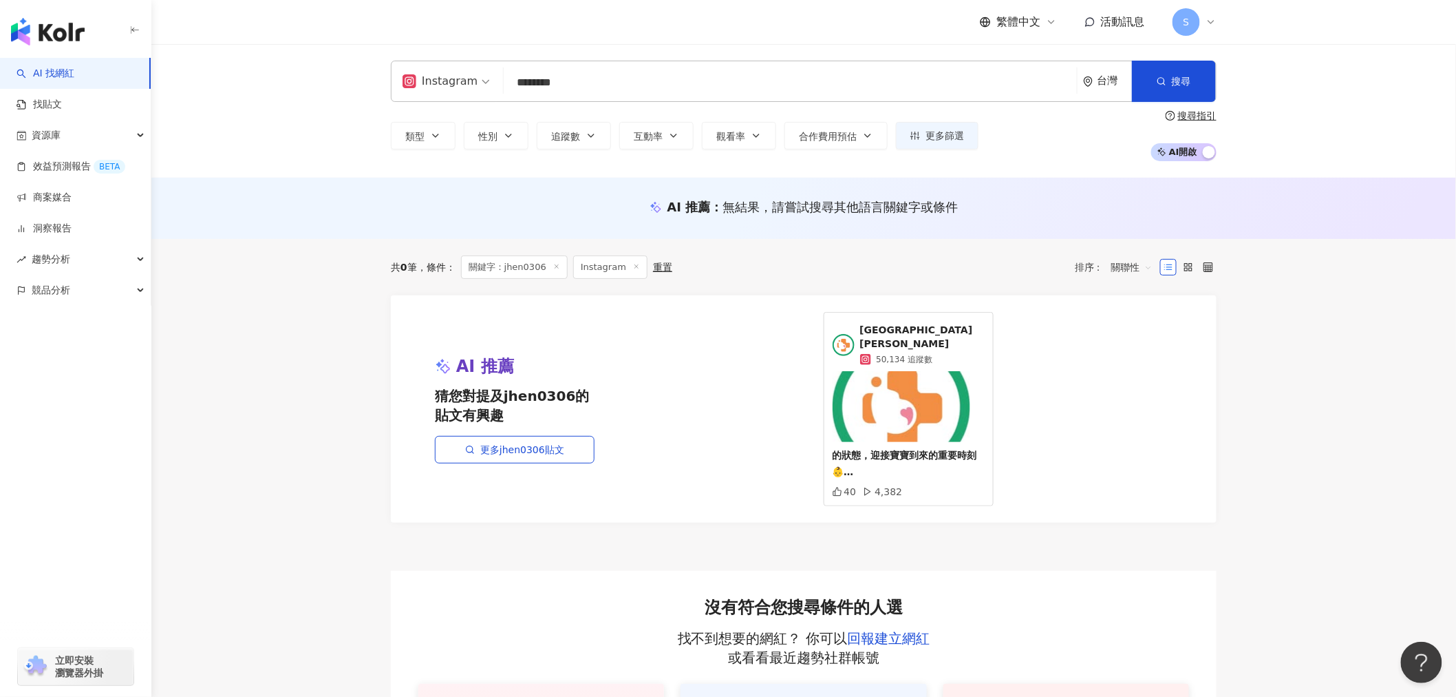
click at [627, 85] on input "********" at bounding box center [790, 83] width 562 height 26
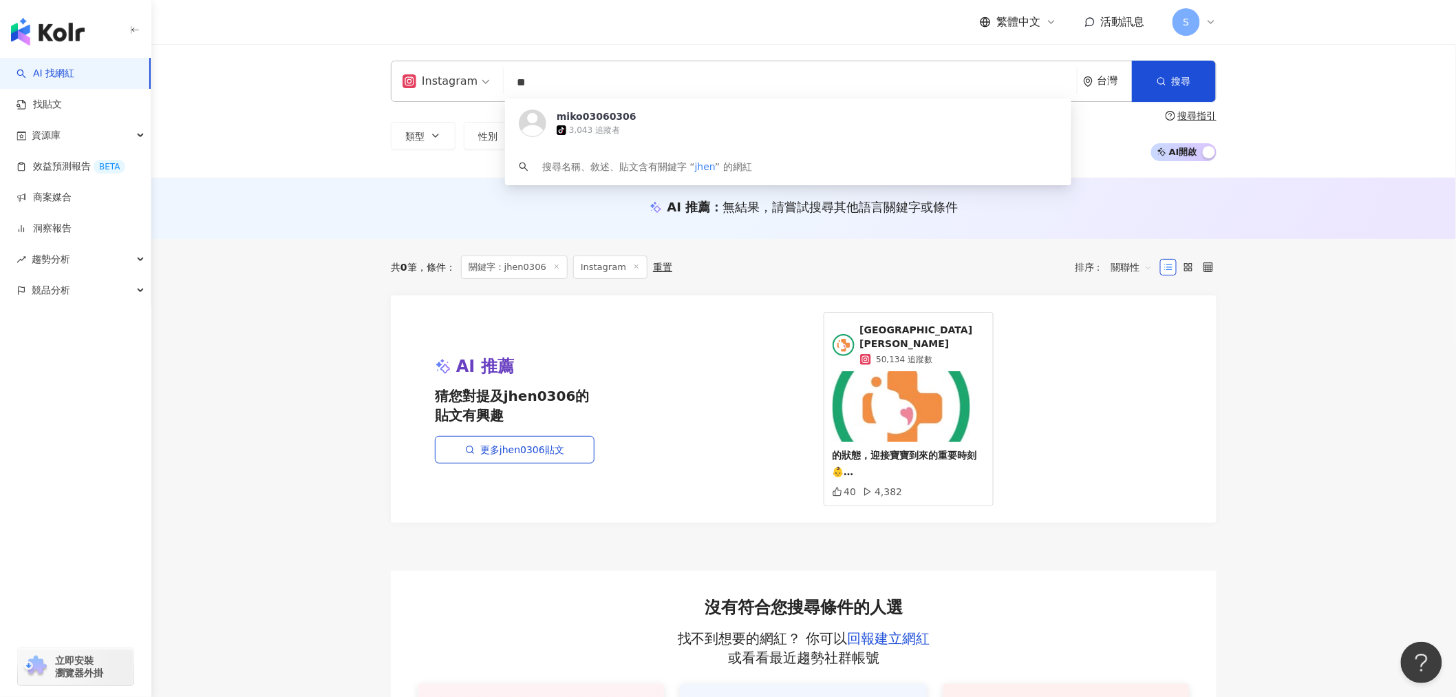
type input "*"
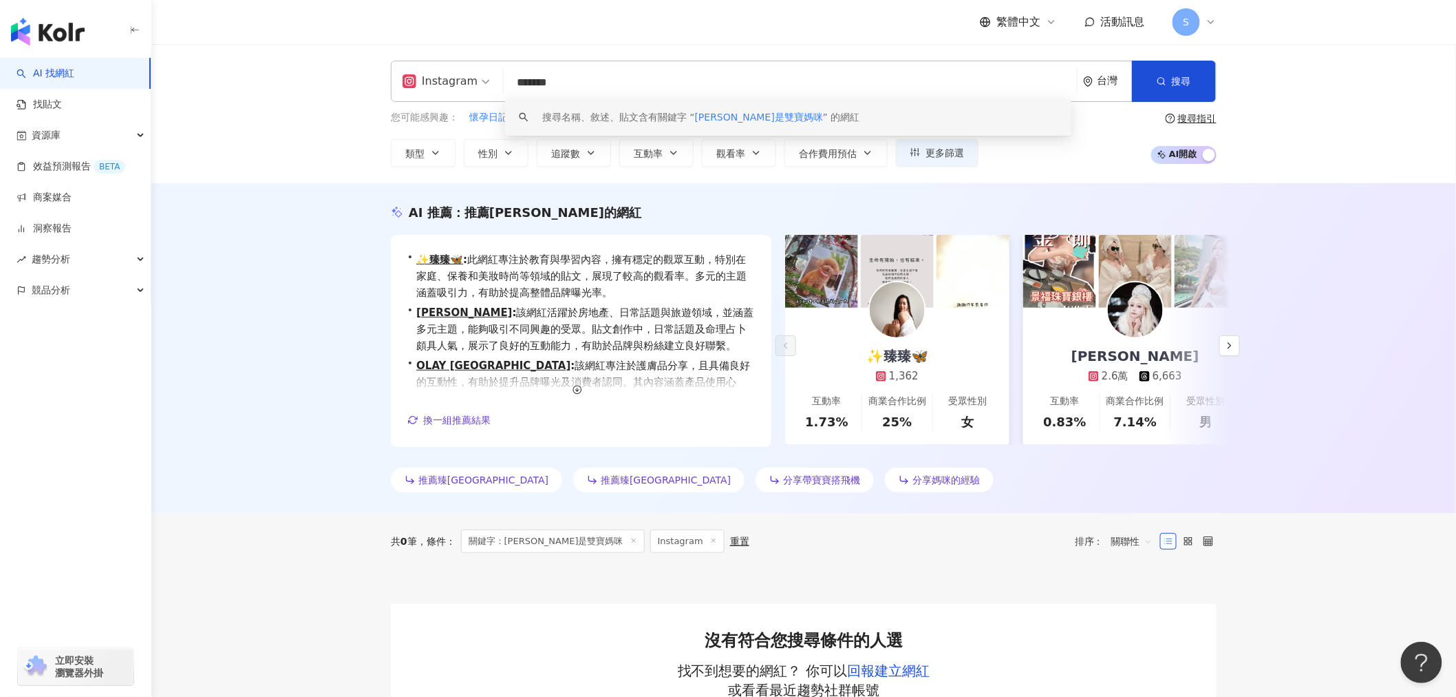
type input "*******"
